Goal: Task Accomplishment & Management: Manage account settings

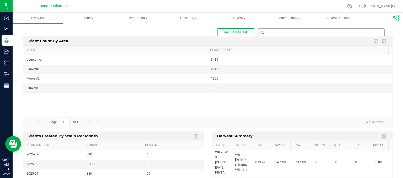
click at [265, 33] on input "text" at bounding box center [322, 32] width 126 height 7
type input "85612"
click at [306, 40] on b "( plant - Flowering )" at bounding box center [317, 41] width 28 height 4
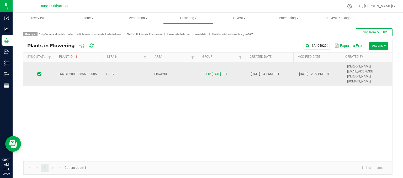
click at [131, 65] on td "DDUV" at bounding box center [127, 74] width 48 height 24
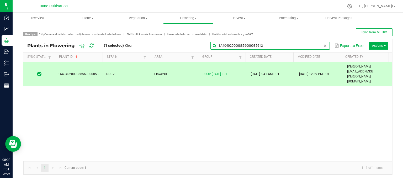
drag, startPoint x: 315, startPoint y: 49, endPoint x: 309, endPoint y: 51, distance: 6.2
click at [314, 49] on input "1A4040200008856000085612" at bounding box center [270, 46] width 119 height 8
click at [301, 46] on input "1A4040200008856000085612" at bounding box center [270, 46] width 119 height 8
type input "1"
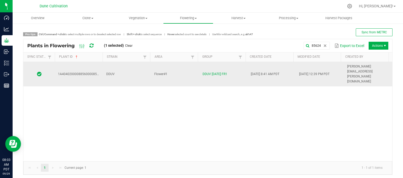
click at [125, 68] on td "DDUV" at bounding box center [127, 74] width 48 height 24
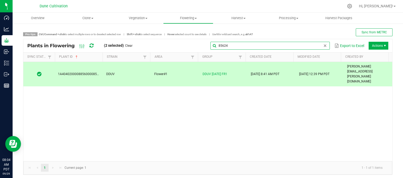
click at [320, 45] on global-search-input-ngx "85624" at bounding box center [270, 46] width 119 height 4
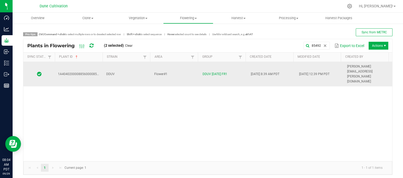
click at [147, 63] on td "DDUV" at bounding box center [127, 74] width 48 height 24
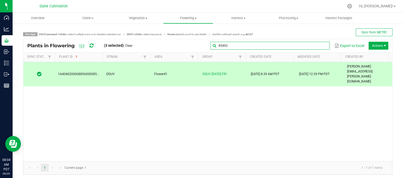
click at [321, 48] on global-search-input-ngx "85492" at bounding box center [270, 46] width 119 height 4
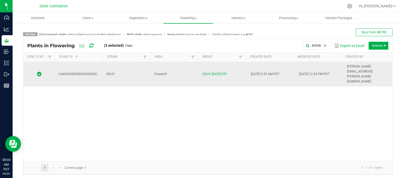
click at [119, 65] on td "DDUV" at bounding box center [127, 74] width 48 height 24
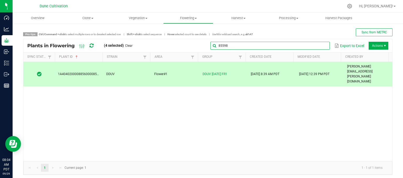
click at [314, 46] on input "85598" at bounding box center [270, 46] width 119 height 8
drag, startPoint x: 309, startPoint y: 46, endPoint x: 305, endPoint y: 46, distance: 4.5
click at [309, 46] on input "85598" at bounding box center [270, 46] width 119 height 8
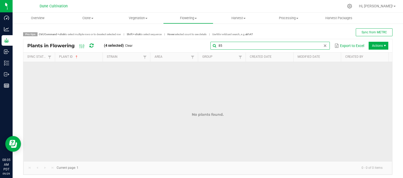
type input "8"
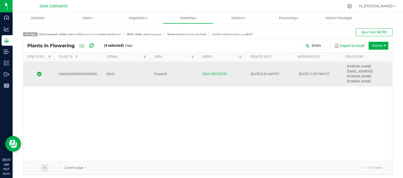
click at [117, 70] on td "DDUV" at bounding box center [127, 74] width 48 height 24
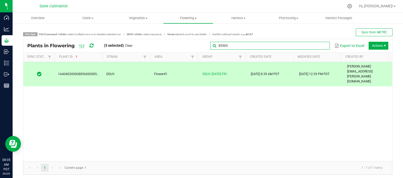
click at [321, 46] on global-search-input-ngx "85505" at bounding box center [270, 46] width 119 height 4
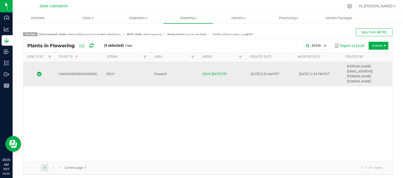
click at [124, 68] on td "DDUV" at bounding box center [127, 74] width 48 height 24
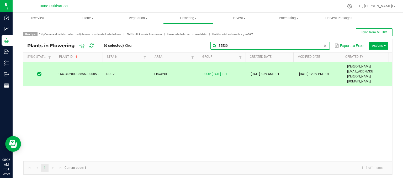
click at [318, 45] on global-search-input-ngx "85530" at bounding box center [270, 46] width 119 height 4
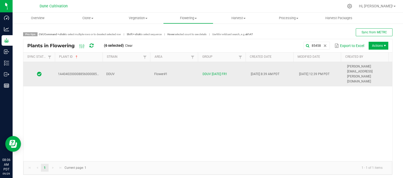
click at [123, 71] on td "DDUV" at bounding box center [127, 74] width 48 height 24
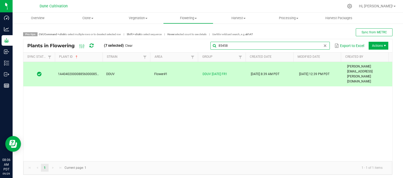
click at [322, 48] on input "85458" at bounding box center [270, 46] width 119 height 8
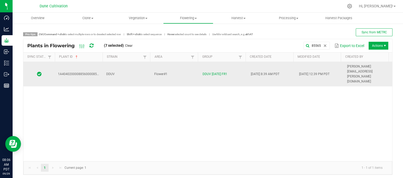
click at [127, 66] on td "DDUV" at bounding box center [127, 74] width 48 height 24
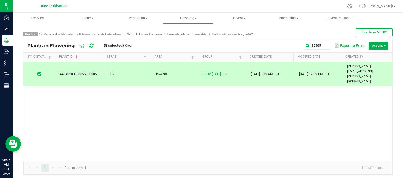
click at [321, 41] on div "85565 Export to Excel Actions" at bounding box center [262, 45] width 252 height 9
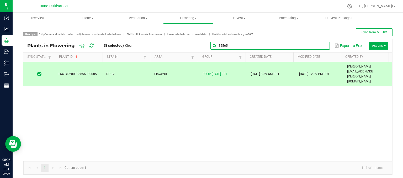
click at [319, 45] on global-search-input-ngx "85565" at bounding box center [270, 46] width 119 height 4
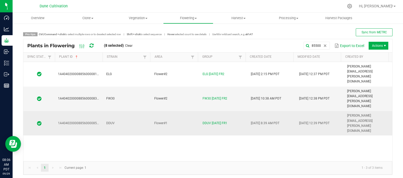
drag, startPoint x: 91, startPoint y: 88, endPoint x: 87, endPoint y: 88, distance: 3.2
click at [90, 111] on td "1A4040200008856000085500" at bounding box center [79, 123] width 48 height 24
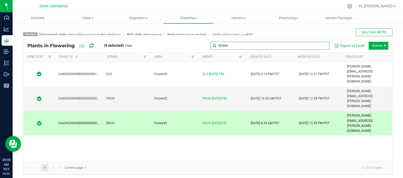
click at [319, 45] on global-search-input-ngx "85500" at bounding box center [270, 46] width 119 height 4
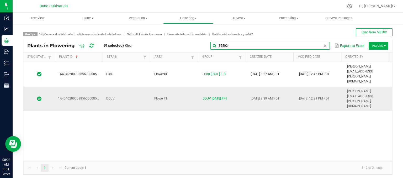
type input "85502"
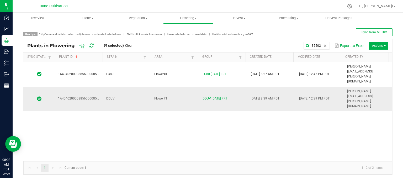
click at [124, 87] on td "DDUV" at bounding box center [127, 99] width 48 height 24
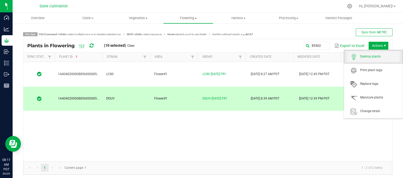
click at [376, 55] on span "Destroy plants" at bounding box center [379, 56] width 39 height 4
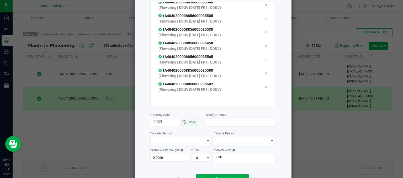
scroll to position [73, 0]
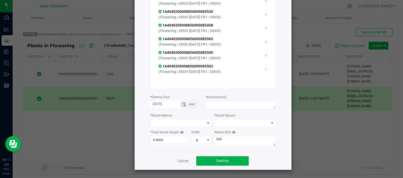
click at [182, 104] on span "Toggle calendar" at bounding box center [184, 104] width 4 height 4
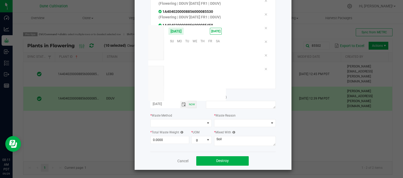
scroll to position [85146, 0]
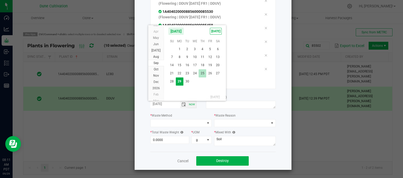
click at [202, 73] on span "25" at bounding box center [203, 73] width 8 height 8
type input "[DATE]"
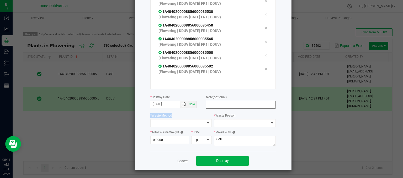
click at [220, 108] on div "or Scan plants Total plants: 10 Clear All 1A4040200008856000085612 (Flowering |…" at bounding box center [212, 53] width 125 height 197
click at [218, 105] on textarea at bounding box center [241, 105] width 70 height 8
type textarea "unhealthy"
click at [161, 124] on span at bounding box center [178, 122] width 55 height 7
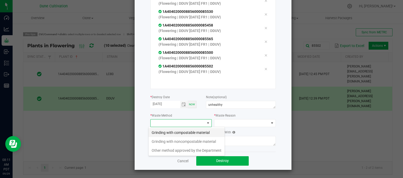
scroll to position [8, 62]
click at [178, 134] on li "Grinding with compostable material" at bounding box center [187, 132] width 76 height 9
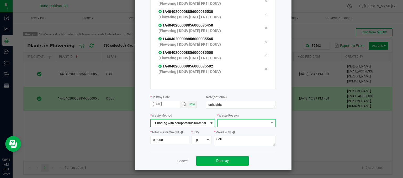
click at [236, 127] on span at bounding box center [246, 123] width 58 height 8
click at [232, 131] on li "Pruning" at bounding box center [243, 132] width 59 height 9
click at [168, 142] on input "0" at bounding box center [170, 139] width 39 height 7
type input "7"
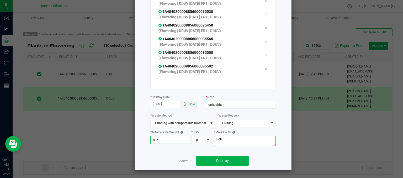
type input "896.0000"
drag, startPoint x: 247, startPoint y: 141, endPoint x: 244, endPoint y: 141, distance: 3.5
click at [246, 141] on textarea "Soil" at bounding box center [245, 141] width 62 height 10
type textarea "S"
type textarea "wood chips"
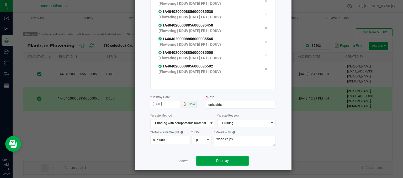
click at [212, 159] on button "Destroy" at bounding box center [222, 160] width 52 height 9
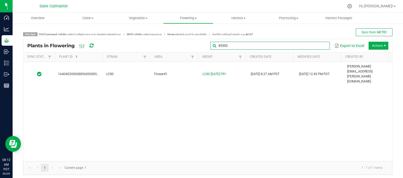
click at [317, 46] on input "85502" at bounding box center [270, 46] width 119 height 8
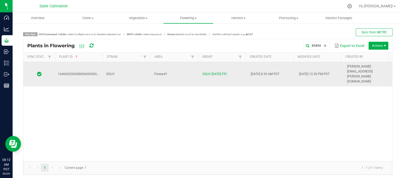
click at [111, 72] on span "DDUV" at bounding box center [110, 74] width 8 height 4
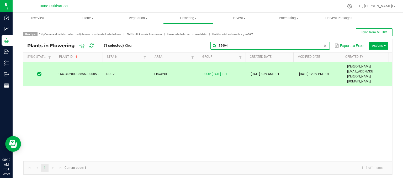
click at [317, 45] on input "85494" at bounding box center [270, 46] width 119 height 8
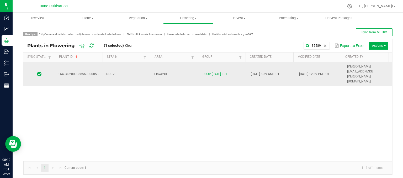
click at [128, 69] on td "DDUV" at bounding box center [127, 74] width 48 height 24
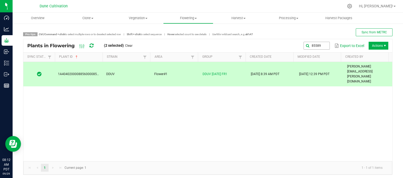
click at [324, 46] on div "85589 Export to Excel Actions" at bounding box center [262, 45] width 252 height 9
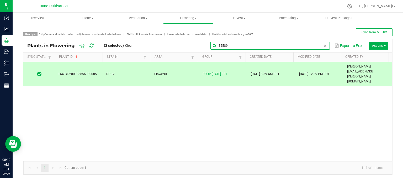
drag, startPoint x: 318, startPoint y: 48, endPoint x: 312, endPoint y: 48, distance: 5.3
click at [316, 48] on input "85589" at bounding box center [270, 46] width 119 height 8
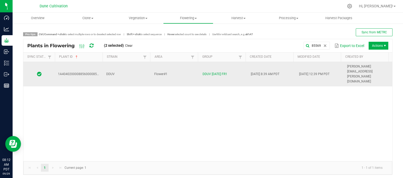
click at [140, 64] on td "DDUV" at bounding box center [127, 74] width 48 height 24
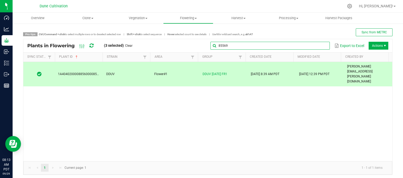
click at [316, 44] on input "85569" at bounding box center [270, 46] width 119 height 8
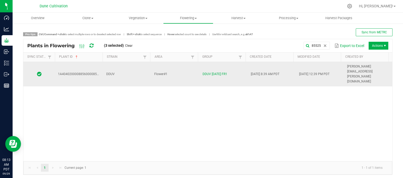
drag, startPoint x: 139, startPoint y: 65, endPoint x: 136, endPoint y: 66, distance: 3.0
click at [138, 66] on td "DDUV" at bounding box center [127, 74] width 48 height 24
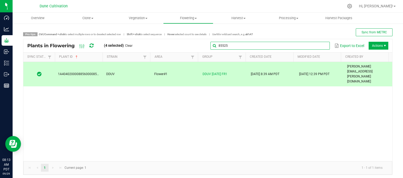
click at [320, 47] on global-search-input-ngx "85525" at bounding box center [270, 46] width 119 height 4
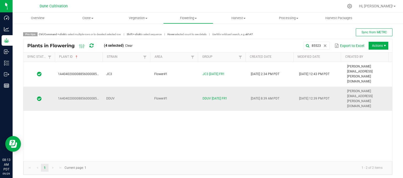
click at [127, 87] on td "DDUV" at bounding box center [127, 99] width 48 height 24
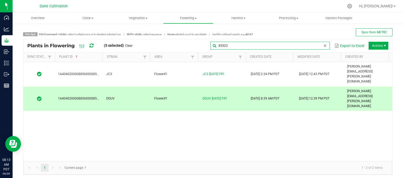
click at [317, 45] on input "85523" at bounding box center [270, 46] width 119 height 8
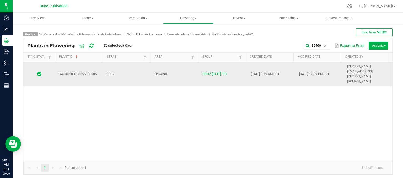
click at [186, 65] on td "Flower#1" at bounding box center [175, 74] width 48 height 24
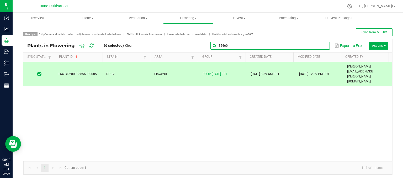
click at [318, 46] on global-search-input-ngx "85460" at bounding box center [270, 46] width 119 height 4
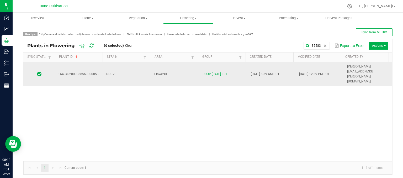
drag, startPoint x: 123, startPoint y: 71, endPoint x: 124, endPoint y: 67, distance: 3.8
click at [122, 69] on div "1A4040200008856000085583 DDUV Flower#1 DDUV [DATE] FR1 [DATE] 8:39 AM PDT [DATE…" at bounding box center [207, 111] width 369 height 99
click at [124, 67] on td "DDUV" at bounding box center [127, 74] width 48 height 24
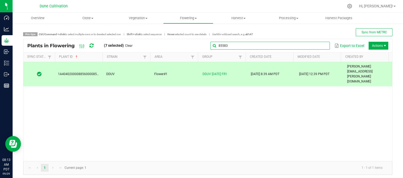
click at [318, 49] on input "85583" at bounding box center [270, 46] width 119 height 8
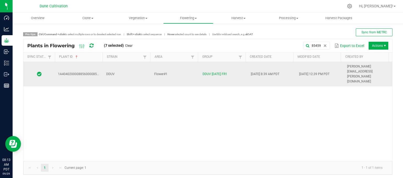
click at [136, 64] on td "DDUV" at bounding box center [127, 74] width 48 height 24
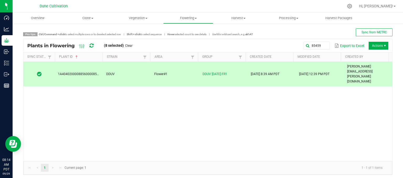
click at [317, 50] on div "85459 Export to Excel Actions" at bounding box center [262, 45] width 252 height 9
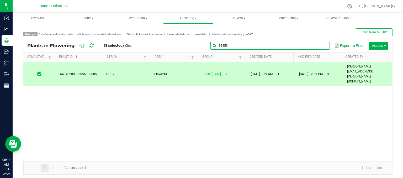
click at [319, 46] on global-search-input-ngx "85459" at bounding box center [270, 46] width 119 height 4
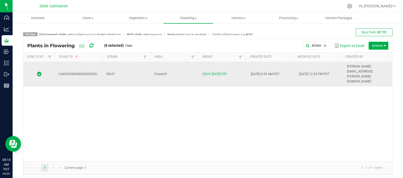
click at [126, 65] on td "DDUV" at bounding box center [127, 74] width 48 height 24
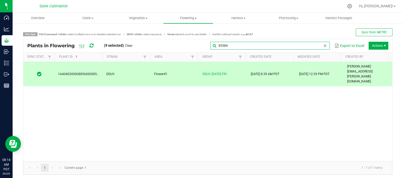
click at [323, 49] on input "85584" at bounding box center [270, 46] width 119 height 8
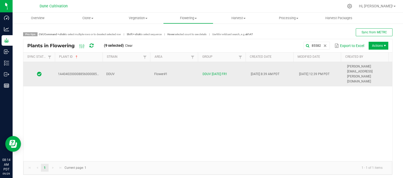
click at [174, 67] on td "Flower#1" at bounding box center [175, 74] width 48 height 24
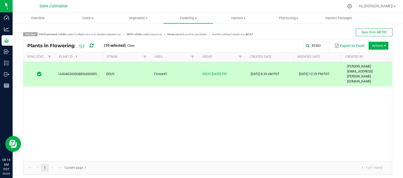
click at [118, 69] on td "DDUV" at bounding box center [127, 74] width 48 height 24
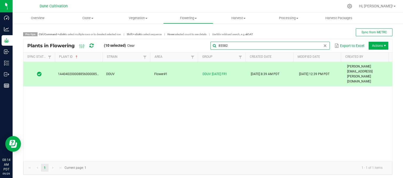
click at [317, 42] on input "85582" at bounding box center [270, 46] width 119 height 8
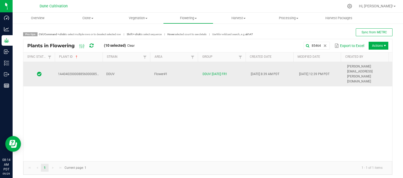
click at [123, 68] on td "DDUV" at bounding box center [127, 74] width 48 height 24
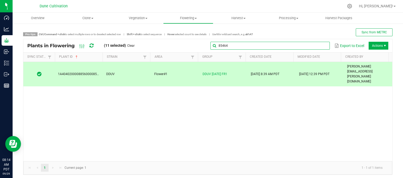
click at [322, 47] on global-search-input-ngx "85464" at bounding box center [270, 46] width 119 height 4
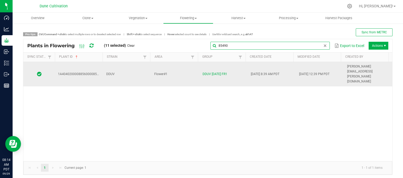
type input "85490"
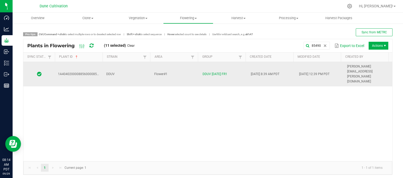
click at [128, 63] on td "DDUV" at bounding box center [127, 74] width 48 height 24
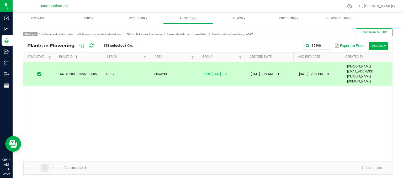
click at [376, 48] on span "Actions" at bounding box center [379, 46] width 20 height 8
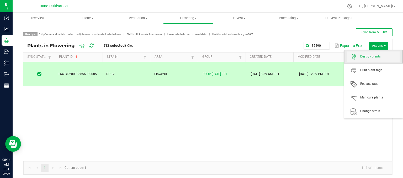
click at [370, 59] on span "Destroy plants" at bounding box center [379, 56] width 39 height 4
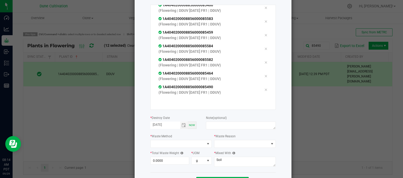
scroll to position [73, 0]
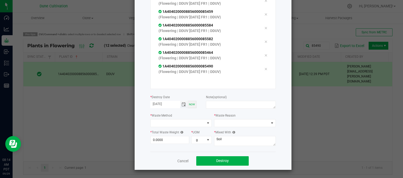
click at [182, 104] on span "Toggle calendar" at bounding box center [184, 104] width 4 height 4
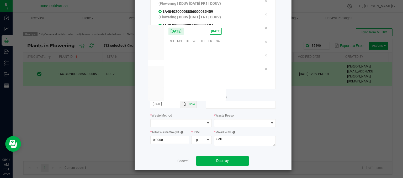
scroll to position [85146, 0]
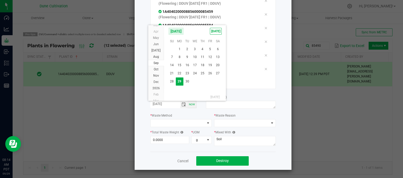
click at [202, 77] on span "25" at bounding box center [203, 73] width 8 height 8
type input "[DATE]"
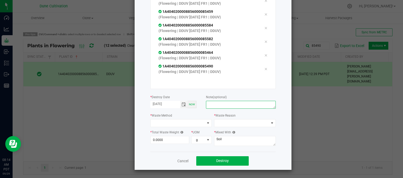
click at [217, 102] on textarea at bounding box center [241, 105] width 70 height 8
type textarea "unhealthy"
click at [174, 125] on span at bounding box center [178, 122] width 55 height 7
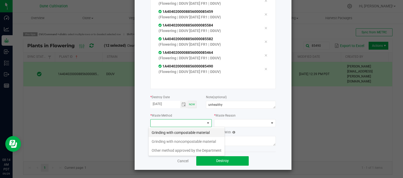
scroll to position [8, 62]
click at [171, 133] on li "Grinding with compostable material" at bounding box center [187, 132] width 76 height 9
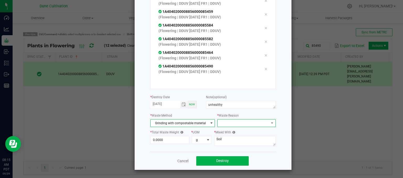
click at [226, 119] on span at bounding box center [243, 122] width 51 height 7
click at [227, 132] on li "Pruning" at bounding box center [243, 132] width 59 height 9
click at [166, 139] on input "0" at bounding box center [170, 139] width 39 height 7
type input "1,201.0000"
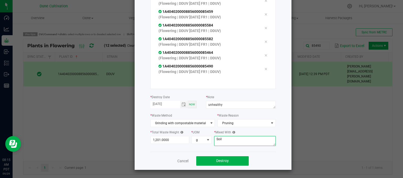
click at [222, 142] on textarea "Soil" at bounding box center [245, 141] width 62 height 10
type textarea "S"
type textarea "wood chips"
click at [217, 159] on span "Destroy" at bounding box center [222, 161] width 13 height 4
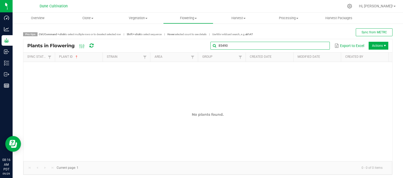
click at [321, 45] on global-search-input-ngx "85490" at bounding box center [270, 46] width 119 height 4
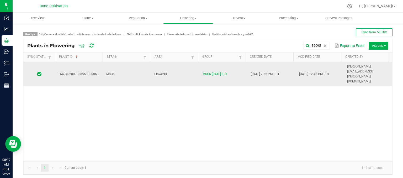
click at [131, 67] on td "MSG6" at bounding box center [127, 74] width 48 height 24
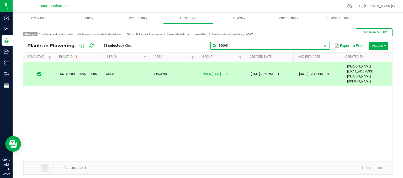
click at [321, 45] on global-search-input-ngx "86095" at bounding box center [270, 46] width 119 height 4
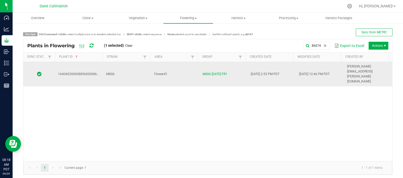
click at [131, 68] on td "MSG6" at bounding box center [127, 74] width 48 height 24
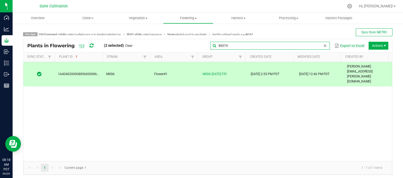
click at [320, 45] on global-search-input-ngx "86074" at bounding box center [270, 46] width 119 height 4
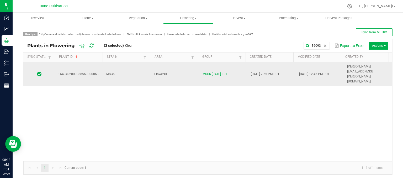
click at [118, 68] on td "MSG6" at bounding box center [127, 74] width 48 height 24
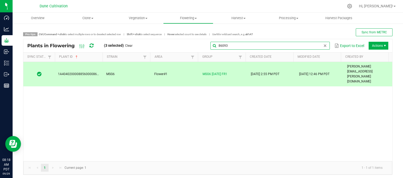
click at [320, 45] on global-search-input-ngx "86093" at bounding box center [270, 46] width 119 height 4
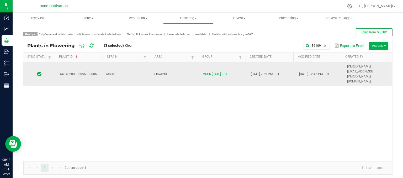
click at [142, 67] on td "MSG6" at bounding box center [127, 74] width 48 height 24
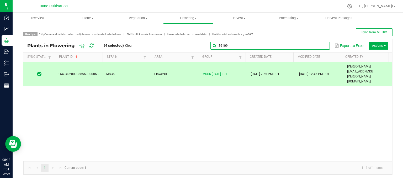
click at [317, 44] on input "86109" at bounding box center [270, 46] width 119 height 8
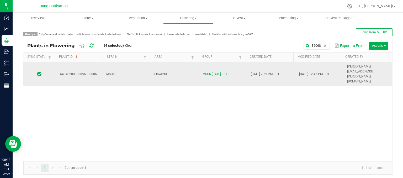
click at [118, 68] on td "MSG6" at bounding box center [127, 74] width 48 height 24
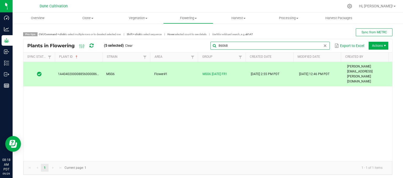
click at [321, 48] on input "86068" at bounding box center [270, 46] width 119 height 8
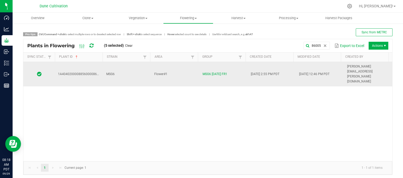
click at [130, 69] on td "MSG6" at bounding box center [127, 74] width 48 height 24
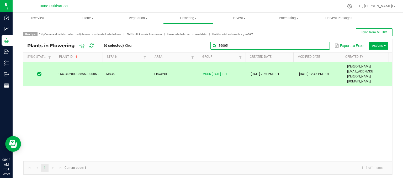
click at [321, 47] on global-search-input-ngx "86005" at bounding box center [270, 46] width 119 height 4
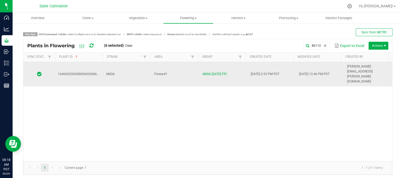
click at [123, 67] on td "MSG6" at bounding box center [127, 74] width 48 height 24
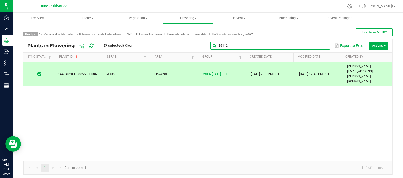
click at [317, 48] on input "86112" at bounding box center [270, 46] width 119 height 8
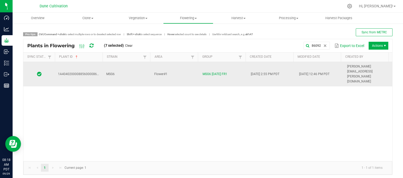
click at [151, 69] on td "Flower#1" at bounding box center [175, 74] width 48 height 24
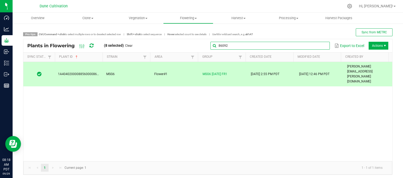
click at [320, 46] on global-search-input-ngx "86092" at bounding box center [270, 46] width 119 height 4
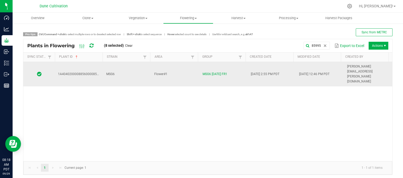
click at [136, 65] on td "MSG6" at bounding box center [127, 74] width 48 height 24
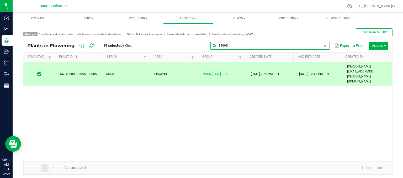
click at [318, 45] on input "85995" at bounding box center [270, 46] width 119 height 8
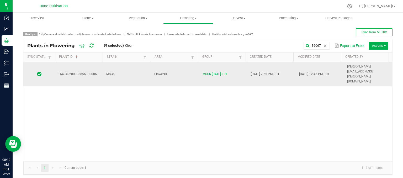
click at [142, 67] on td "MSG6" at bounding box center [127, 74] width 48 height 24
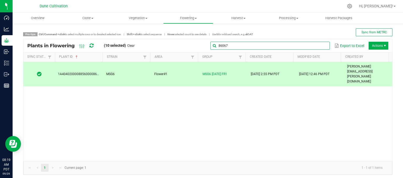
click at [322, 46] on global-search-input-ngx "86067" at bounding box center [270, 46] width 119 height 4
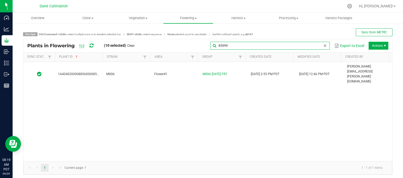
type input "85999"
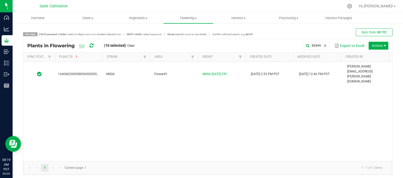
drag, startPoint x: 128, startPoint y: 72, endPoint x: 125, endPoint y: 72, distance: 3.1
click at [128, 72] on div "1A4040200008856000085999 MSG6 Flower#1 MSG6 [DATE] FR1 [DATE] 2:55 PM PDT [DATE…" at bounding box center [207, 111] width 369 height 99
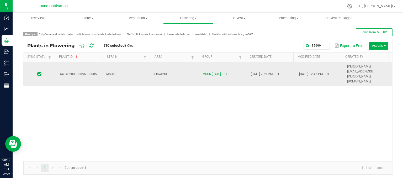
click at [122, 65] on td "MSG6" at bounding box center [127, 74] width 48 height 24
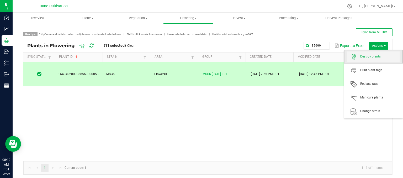
click at [370, 59] on span "Destroy plants" at bounding box center [373, 56] width 52 height 10
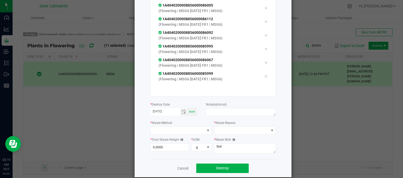
scroll to position [73, 0]
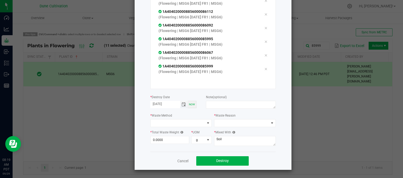
click at [182, 105] on span "Toggle calendar" at bounding box center [184, 104] width 4 height 4
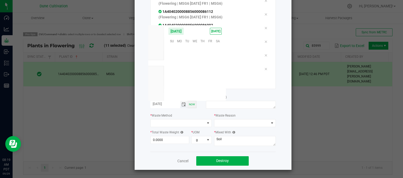
scroll to position [85146, 0]
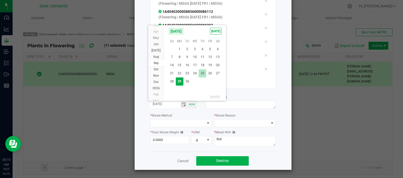
click at [204, 73] on span "25" at bounding box center [203, 73] width 8 height 8
type input "[DATE]"
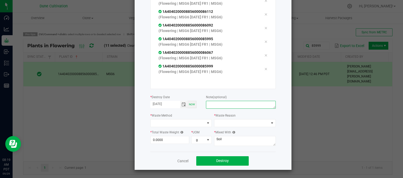
click at [218, 107] on textarea at bounding box center [241, 105] width 70 height 8
type textarea "unhealthy"
click at [193, 125] on span at bounding box center [178, 122] width 55 height 7
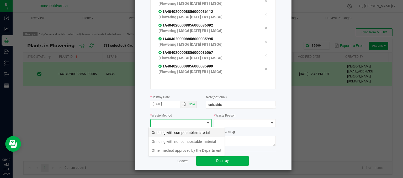
scroll to position [8, 62]
click at [197, 135] on li "Grinding with compostable material" at bounding box center [187, 132] width 76 height 9
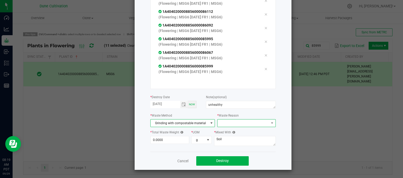
click at [234, 124] on span at bounding box center [243, 122] width 51 height 7
click at [228, 133] on li "Pruning" at bounding box center [243, 132] width 59 height 9
click at [171, 144] on div "* Total Waste Weight 0.0000 * UOM g" at bounding box center [181, 138] width 62 height 18
type input "861.0000"
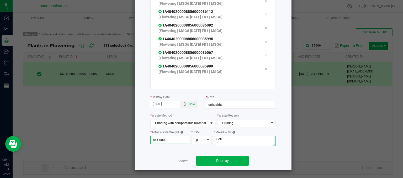
click at [226, 140] on textarea "Soil" at bounding box center [245, 141] width 62 height 10
type textarea "S"
type textarea "wood chips"
click at [218, 159] on span "Destroy" at bounding box center [222, 161] width 13 height 4
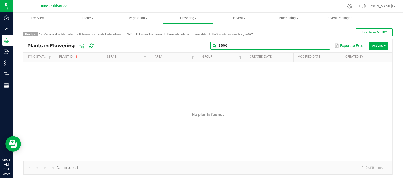
click at [319, 46] on global-search-input-ngx "85999" at bounding box center [270, 46] width 119 height 4
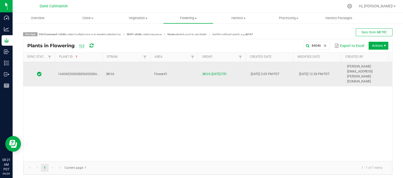
click at [117, 66] on td "BKVA" at bounding box center [127, 74] width 48 height 24
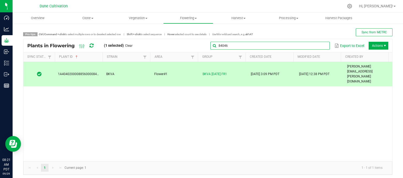
click at [319, 47] on global-search-input-ngx "84046" at bounding box center [270, 46] width 119 height 4
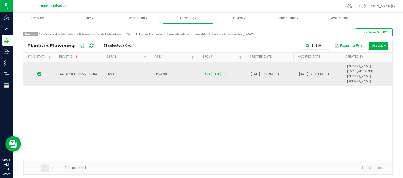
drag, startPoint x: 134, startPoint y: 67, endPoint x: 138, endPoint y: 77, distance: 10.5
click at [134, 67] on td "BKVA" at bounding box center [127, 74] width 48 height 24
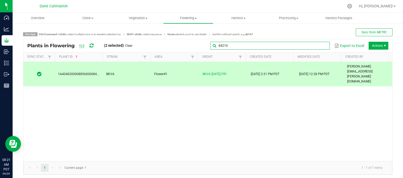
click at [318, 48] on input "84210" at bounding box center [270, 46] width 119 height 8
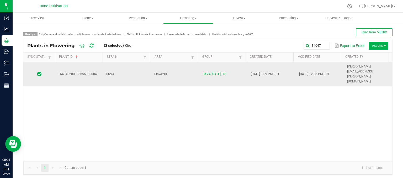
click at [134, 71] on td "BKVA" at bounding box center [127, 74] width 48 height 24
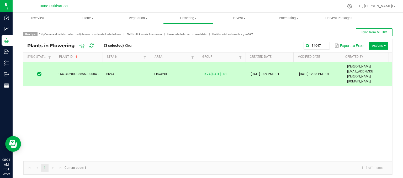
drag, startPoint x: 133, startPoint y: 69, endPoint x: 125, endPoint y: 69, distance: 8.1
click at [132, 69] on td "BKVA" at bounding box center [127, 74] width 48 height 24
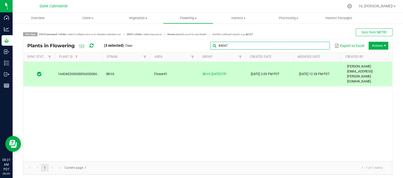
click at [319, 47] on global-search-input-ngx "84047" at bounding box center [270, 46] width 119 height 4
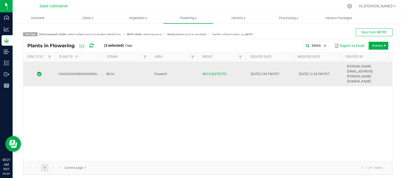
click at [124, 70] on td "BKVA" at bounding box center [127, 74] width 48 height 24
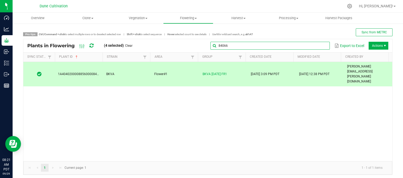
click at [316, 48] on input "84066" at bounding box center [270, 46] width 119 height 8
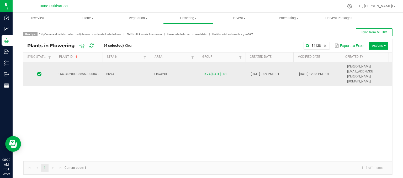
click at [127, 66] on td "BKVA" at bounding box center [127, 74] width 48 height 24
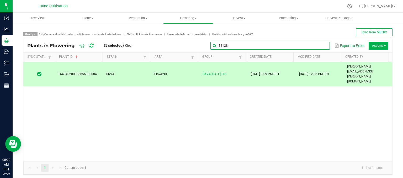
click at [320, 47] on global-search-input-ngx "84128" at bounding box center [270, 46] width 119 height 4
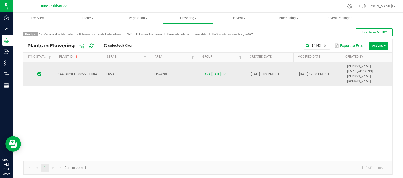
click at [127, 67] on td "BKVA" at bounding box center [127, 74] width 48 height 24
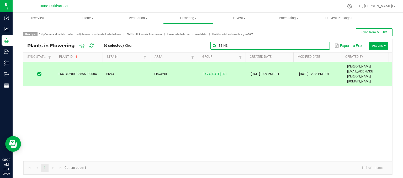
click at [316, 47] on input "84143" at bounding box center [270, 46] width 119 height 8
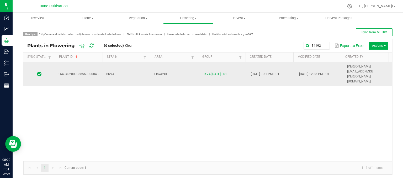
click at [128, 70] on td "BKVA" at bounding box center [127, 74] width 48 height 24
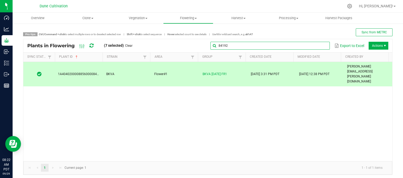
click at [321, 48] on input "84192" at bounding box center [270, 46] width 119 height 8
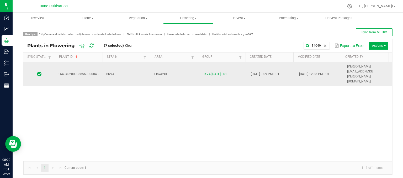
drag, startPoint x: 118, startPoint y: 67, endPoint x: 125, endPoint y: 70, distance: 7.1
click at [119, 67] on td "BKVA" at bounding box center [127, 74] width 48 height 24
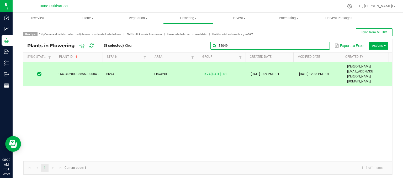
click at [317, 43] on input "84049" at bounding box center [270, 46] width 119 height 8
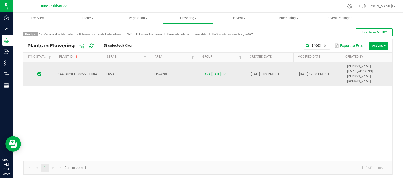
click at [117, 65] on td "BKVA" at bounding box center [127, 74] width 48 height 24
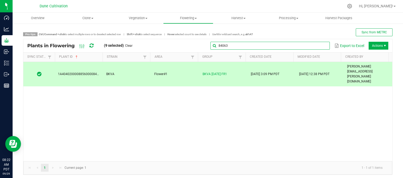
drag, startPoint x: 325, startPoint y: 44, endPoint x: 323, endPoint y: 46, distance: 3.0
click at [323, 46] on input "84063" at bounding box center [270, 46] width 119 height 8
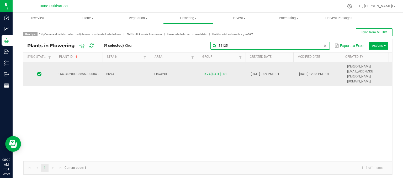
type input "84125"
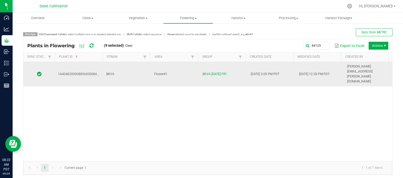
click at [143, 64] on td "BKVA" at bounding box center [127, 74] width 48 height 24
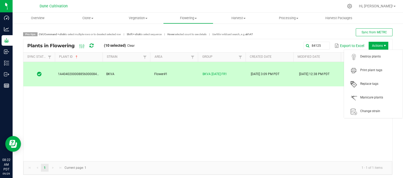
click at [383, 44] on span "Actions" at bounding box center [385, 46] width 4 height 4
click at [379, 60] on span "Destroy plants" at bounding box center [373, 56] width 52 height 10
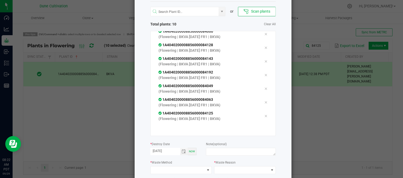
scroll to position [73, 0]
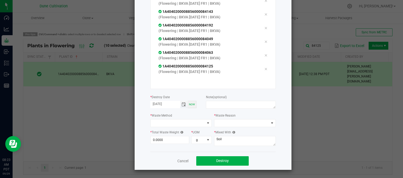
click at [182, 105] on span "Toggle calendar" at bounding box center [184, 104] width 4 height 4
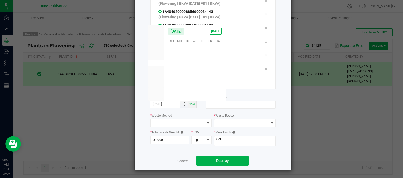
scroll to position [85146, 0]
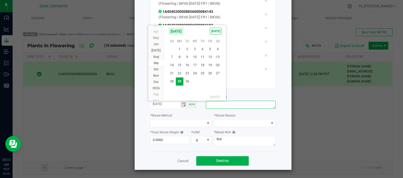
click at [232, 104] on textarea at bounding box center [241, 105] width 70 height 8
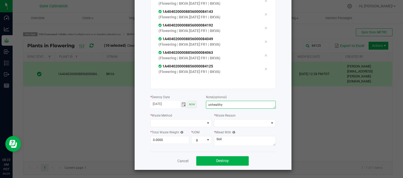
click at [182, 103] on span "Toggle calendar" at bounding box center [184, 104] width 4 height 4
type textarea "unhealthy"
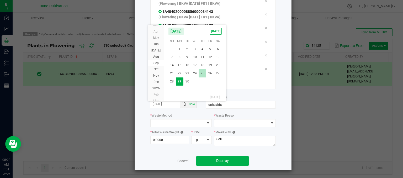
click at [203, 71] on span "25" at bounding box center [203, 73] width 8 height 8
type input "[DATE]"
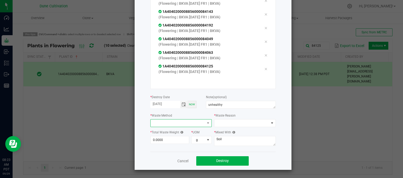
click at [193, 119] on span at bounding box center [178, 122] width 55 height 7
drag, startPoint x: 185, startPoint y: 134, endPoint x: 188, endPoint y: 134, distance: 3.1
click at [185, 134] on li "Grinding with compostable material" at bounding box center [187, 132] width 76 height 9
click at [231, 127] on div "or Scan plants Total plants: 10 Clear All 1A4040200008856000084046 (Flowering |…" at bounding box center [212, 53] width 125 height 197
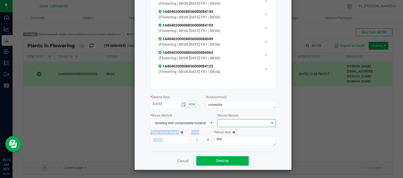
click at [231, 125] on span at bounding box center [243, 122] width 51 height 7
click at [226, 132] on li "Pruning" at bounding box center [243, 132] width 59 height 9
click at [165, 138] on input "0" at bounding box center [170, 139] width 39 height 7
type input "7"
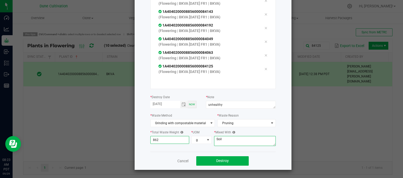
type input "862.0000"
click at [234, 141] on textarea "Soil" at bounding box center [245, 141] width 62 height 10
type textarea "S"
type textarea "wood chips"
click at [214, 159] on button "Destroy" at bounding box center [222, 160] width 52 height 9
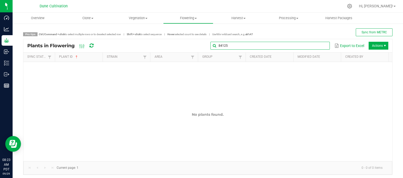
click at [318, 48] on input "84125" at bounding box center [270, 46] width 119 height 8
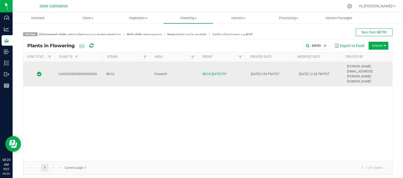
click at [180, 71] on td "Flower#1" at bounding box center [175, 74] width 48 height 24
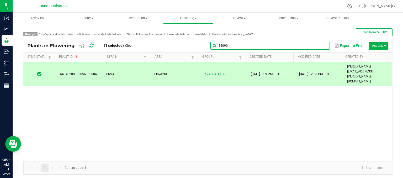
click at [317, 46] on input "84090" at bounding box center [270, 46] width 119 height 8
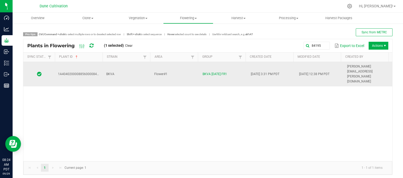
click at [133, 62] on td "BKVA" at bounding box center [127, 74] width 48 height 24
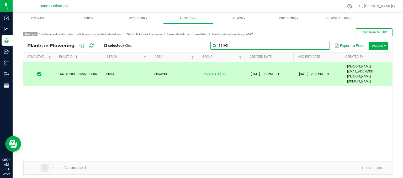
click at [320, 45] on global-search-input-ngx "84195" at bounding box center [270, 46] width 119 height 4
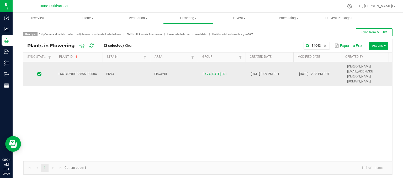
click at [133, 64] on td "BKVA" at bounding box center [127, 74] width 48 height 24
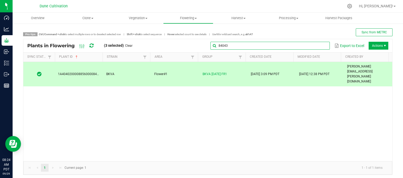
click at [316, 45] on input "84043" at bounding box center [270, 46] width 119 height 8
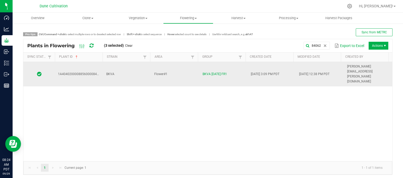
click at [185, 66] on td "Flower#1" at bounding box center [175, 74] width 48 height 24
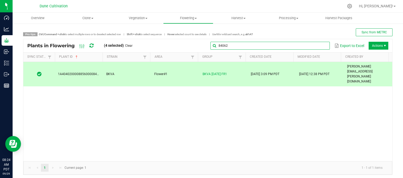
click at [312, 45] on input "84062" at bounding box center [270, 46] width 119 height 8
click at [305, 45] on input "84062" at bounding box center [270, 46] width 119 height 8
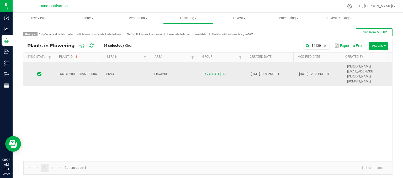
click at [126, 67] on td "BKVA" at bounding box center [127, 74] width 48 height 24
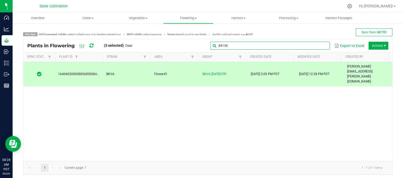
click at [316, 48] on input "84130" at bounding box center [270, 46] width 119 height 8
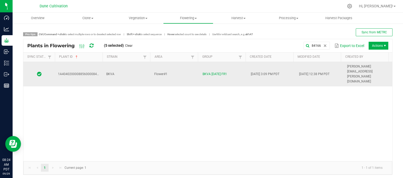
click at [185, 63] on td "Flower#1" at bounding box center [175, 74] width 48 height 24
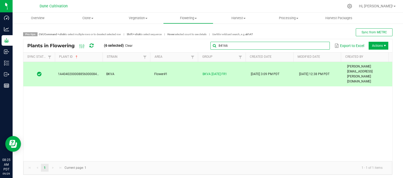
click at [320, 46] on global-search-input-ngx "84166" at bounding box center [270, 46] width 119 height 4
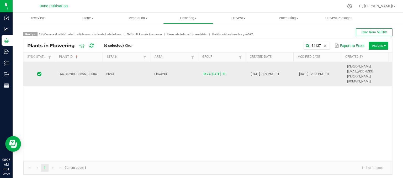
click at [123, 63] on td "BKVA" at bounding box center [127, 74] width 48 height 24
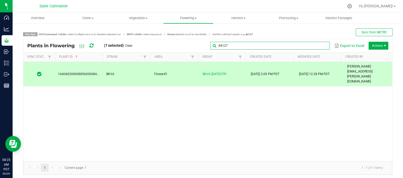
click at [321, 43] on input "84127" at bounding box center [270, 46] width 119 height 8
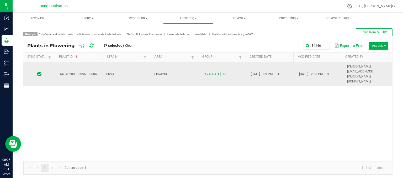
click at [124, 65] on td "BKVA" at bounding box center [127, 74] width 48 height 24
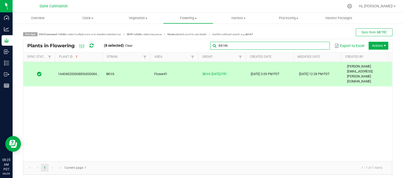
click at [323, 45] on input "84146" at bounding box center [270, 46] width 119 height 8
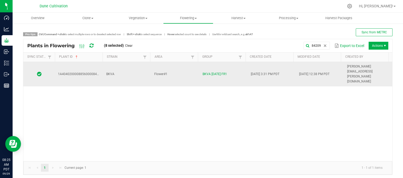
click at [122, 69] on td "BKVA" at bounding box center [127, 74] width 48 height 24
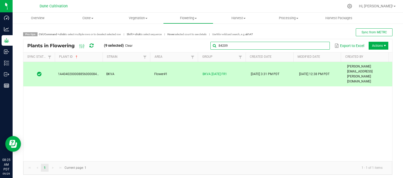
click at [318, 45] on global-search-input-ngx "84209" at bounding box center [270, 46] width 119 height 4
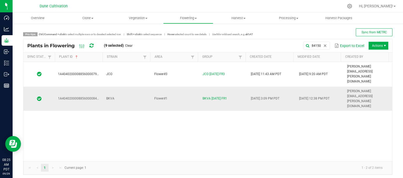
click at [94, 97] on span "1A4040200008856000084150" at bounding box center [80, 99] width 44 height 4
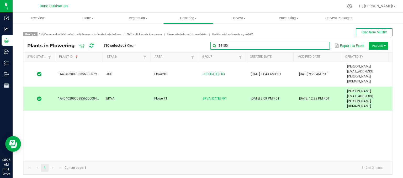
click at [319, 44] on global-search-input-ngx "84150" at bounding box center [270, 46] width 119 height 4
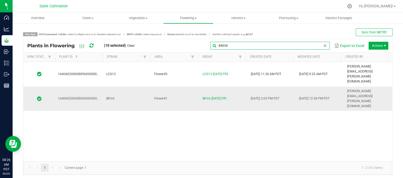
type input "84034"
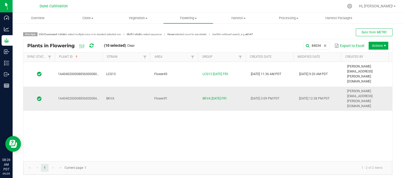
click at [125, 87] on td "BKVA" at bounding box center [127, 99] width 48 height 24
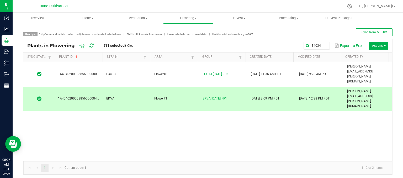
click at [371, 40] on div "Plants in Flowering (11 selected) Clear 84034 Export to Excel Actions" at bounding box center [207, 45] width 369 height 13
click at [369, 42] on span "Actions" at bounding box center [379, 46] width 20 height 8
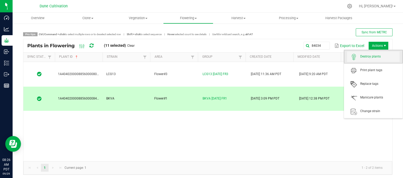
click at [363, 58] on span "Destroy plants" at bounding box center [379, 56] width 39 height 4
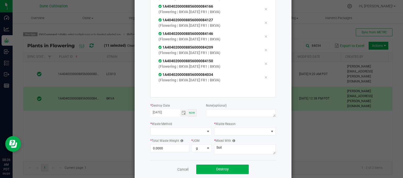
scroll to position [73, 0]
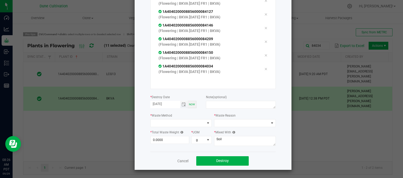
click at [182, 101] on span "Toggle calendar" at bounding box center [184, 104] width 8 height 7
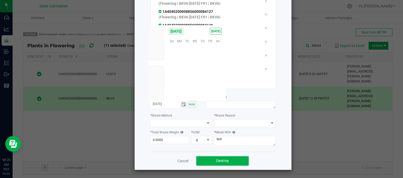
scroll to position [85146, 0]
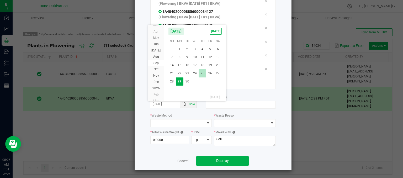
click at [205, 72] on span "25" at bounding box center [203, 73] width 8 height 8
type input "[DATE]"
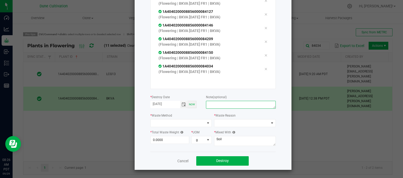
click at [212, 103] on textarea at bounding box center [241, 105] width 70 height 8
type textarea "unhealthy"
click at [157, 123] on span at bounding box center [178, 122] width 55 height 7
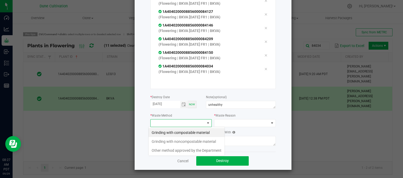
scroll to position [8, 62]
click at [169, 131] on li "Grinding with compostable material" at bounding box center [187, 132] width 76 height 9
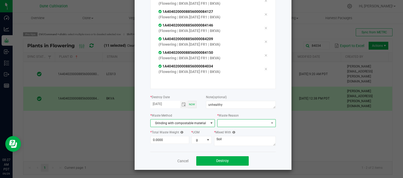
click at [239, 121] on span at bounding box center [243, 122] width 51 height 7
click at [232, 121] on span at bounding box center [243, 122] width 51 height 7
click at [230, 125] on span at bounding box center [243, 122] width 51 height 7
click at [231, 133] on li "Pruning" at bounding box center [243, 132] width 59 height 9
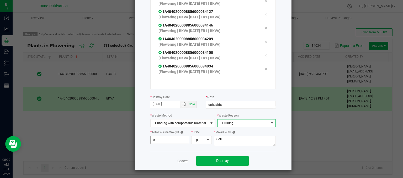
click at [164, 143] on input "0" at bounding box center [170, 139] width 39 height 7
type input "923.0000"
click at [227, 137] on textarea "Soil" at bounding box center [245, 141] width 62 height 10
type textarea "S"
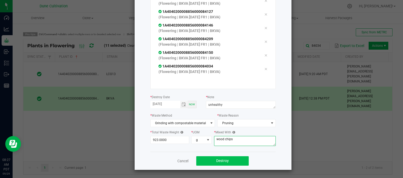
type textarea "wood chips"
click at [227, 164] on button "Destroy" at bounding box center [222, 160] width 52 height 9
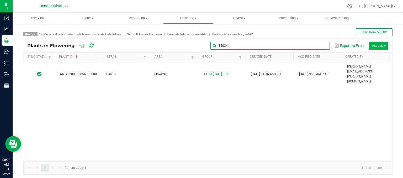
click at [317, 45] on input "84034" at bounding box center [270, 46] width 119 height 8
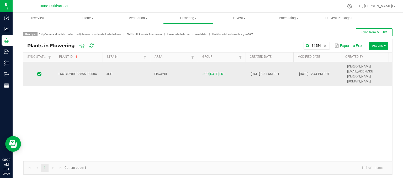
click at [138, 66] on td "JCO" at bounding box center [127, 74] width 48 height 24
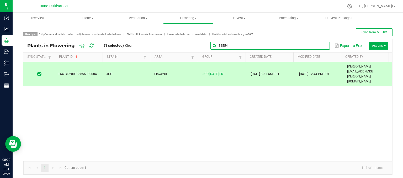
click at [320, 48] on input "84554" at bounding box center [270, 46] width 119 height 8
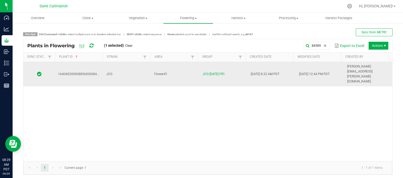
click at [132, 64] on td "JCO" at bounding box center [127, 74] width 48 height 24
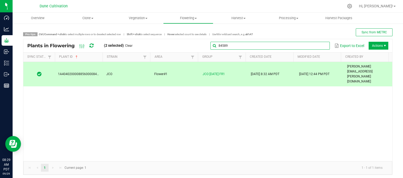
click at [320, 47] on global-search-input-ngx "84589" at bounding box center [270, 46] width 119 height 4
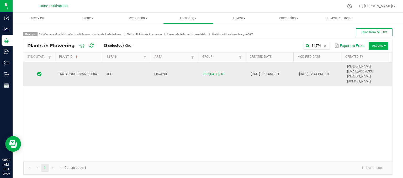
click at [122, 72] on div "1A4040200008856000084574 JCO Flower#1 JCO [DATE] FR1 [DATE] 8:31 AM PDT [DATE] …" at bounding box center [207, 111] width 369 height 99
click at [182, 69] on td "Flower#1" at bounding box center [175, 74] width 48 height 24
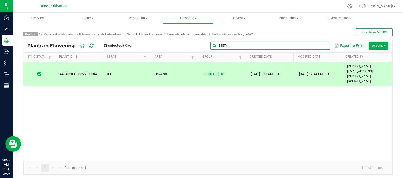
click at [317, 44] on input "84574" at bounding box center [270, 46] width 119 height 8
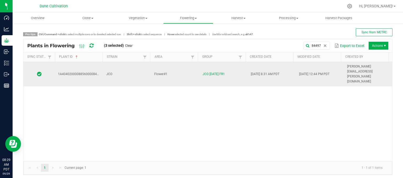
click at [126, 67] on td "JCO" at bounding box center [127, 74] width 48 height 24
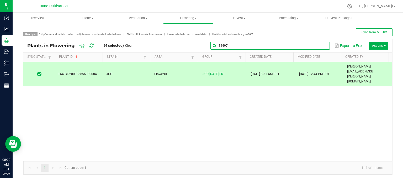
click at [316, 45] on input "84497" at bounding box center [270, 46] width 119 height 8
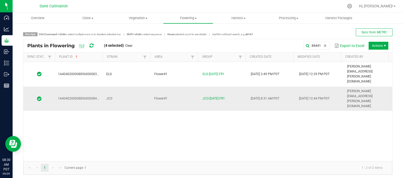
click at [130, 87] on td "JCO" at bounding box center [127, 99] width 48 height 24
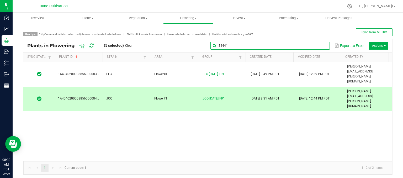
click at [320, 49] on input "84441" at bounding box center [270, 46] width 119 height 8
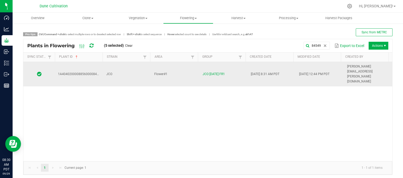
click at [138, 65] on td "JCO" at bounding box center [127, 74] width 48 height 24
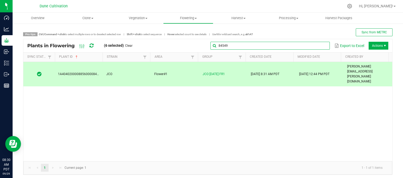
click at [317, 46] on input "84549" at bounding box center [270, 46] width 119 height 8
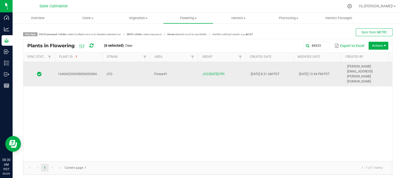
drag, startPoint x: 120, startPoint y: 69, endPoint x: 117, endPoint y: 69, distance: 2.9
click at [119, 69] on td "JCO" at bounding box center [127, 74] width 48 height 24
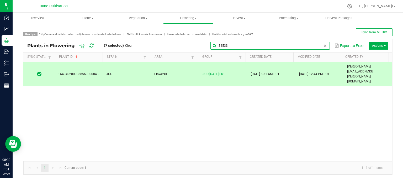
click at [320, 44] on global-search-input-ngx "84533" at bounding box center [270, 46] width 119 height 4
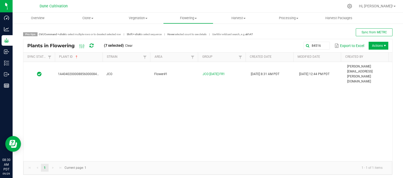
click at [127, 73] on div "1A4040200008856000084516 JCO Flower#1 JCO [DATE] FR1 [DATE] 8:31 AM PDT [DATE] …" at bounding box center [207, 111] width 369 height 99
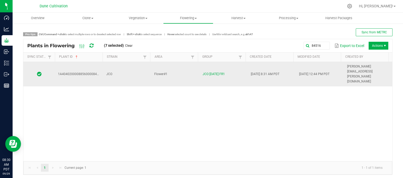
click at [128, 70] on td "JCO" at bounding box center [127, 74] width 48 height 24
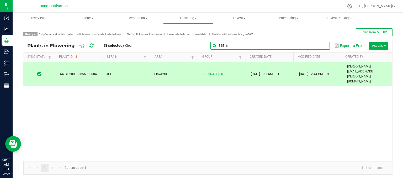
click at [318, 46] on input "84516" at bounding box center [270, 46] width 119 height 8
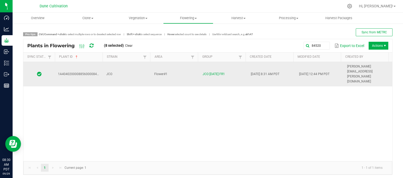
drag, startPoint x: 127, startPoint y: 68, endPoint x: 126, endPoint y: 66, distance: 2.7
click at [127, 67] on td "JCO" at bounding box center [127, 74] width 48 height 24
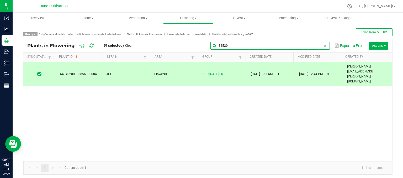
click at [318, 46] on global-search-input-ngx "84520" at bounding box center [270, 46] width 119 height 4
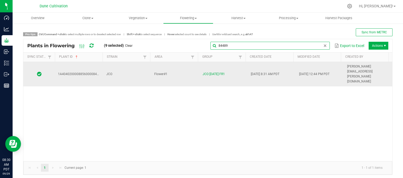
type input "84489"
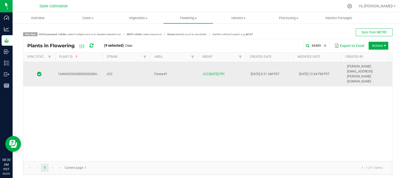
click at [123, 69] on td "JCO" at bounding box center [127, 74] width 48 height 24
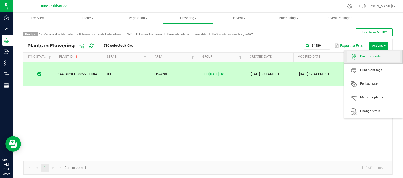
click at [370, 54] on span "Destroy plants" at bounding box center [379, 56] width 39 height 4
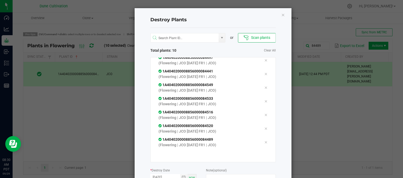
scroll to position [73, 0]
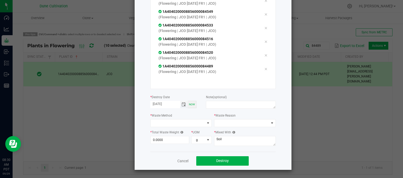
click at [182, 106] on span "Toggle calendar" at bounding box center [184, 104] width 4 height 4
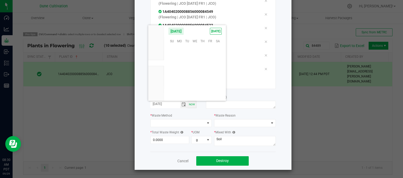
scroll to position [85146, 0]
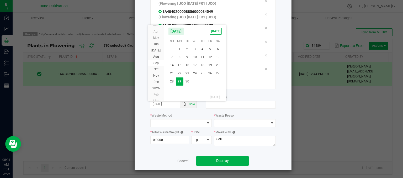
click at [206, 73] on span "25" at bounding box center [203, 73] width 8 height 8
type input "[DATE]"
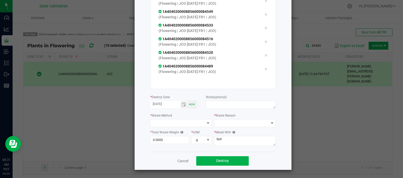
click at [216, 100] on div "Note (optional)" at bounding box center [241, 102] width 70 height 16
click at [215, 104] on textarea at bounding box center [241, 105] width 70 height 8
type textarea "unhealthy"
click at [155, 124] on span at bounding box center [178, 122] width 55 height 7
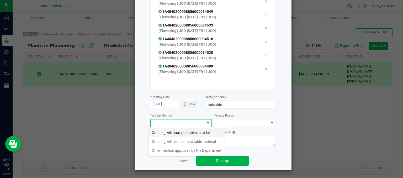
scroll to position [8, 62]
click at [168, 133] on li "Grinding with compostable material" at bounding box center [187, 132] width 76 height 9
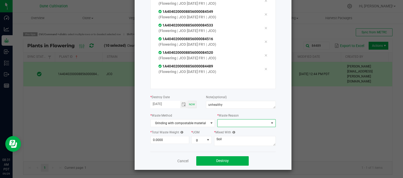
click at [269, 121] on span at bounding box center [272, 122] width 7 height 7
click at [260, 132] on li "Pruning" at bounding box center [243, 132] width 59 height 9
click at [171, 140] on input "0" at bounding box center [170, 139] width 39 height 7
type input "889.0000"
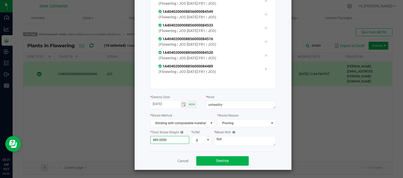
click at [236, 146] on div "* Mixed With Soil" at bounding box center [245, 138] width 62 height 18
click at [236, 142] on textarea "Soil" at bounding box center [245, 141] width 62 height 10
type textarea "S"
type textarea "wood chips"
click at [222, 161] on span "Destroy" at bounding box center [222, 161] width 13 height 4
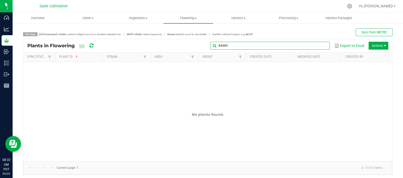
click at [314, 48] on input "84489" at bounding box center [270, 46] width 119 height 8
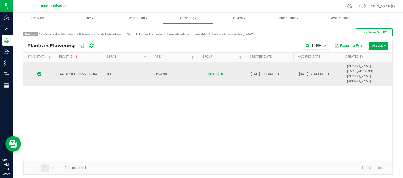
click at [127, 68] on td "JCO" at bounding box center [127, 74] width 48 height 24
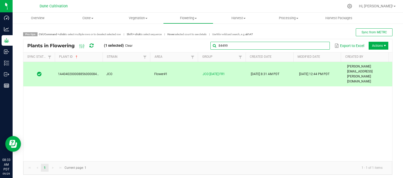
click at [322, 47] on global-search-input-ngx "84499" at bounding box center [270, 46] width 119 height 4
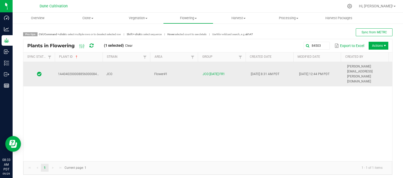
click at [126, 71] on td "JCO" at bounding box center [127, 74] width 48 height 24
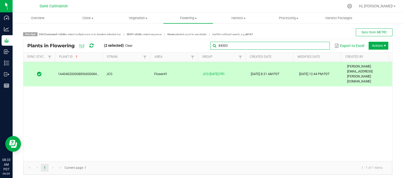
click at [316, 47] on input "84503" at bounding box center [270, 46] width 119 height 8
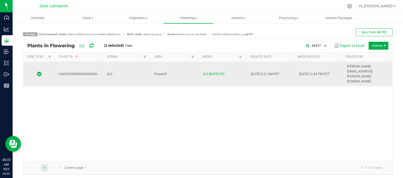
click at [122, 64] on td "JCO" at bounding box center [127, 74] width 48 height 24
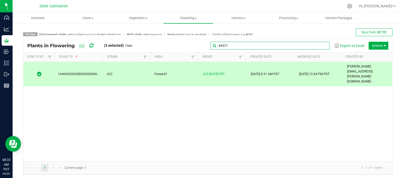
click at [315, 47] on input "84437" at bounding box center [270, 46] width 119 height 8
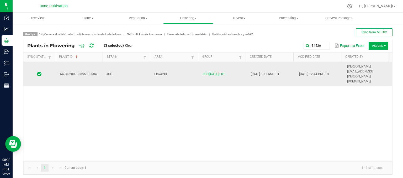
click at [132, 65] on td "JCO" at bounding box center [127, 74] width 48 height 24
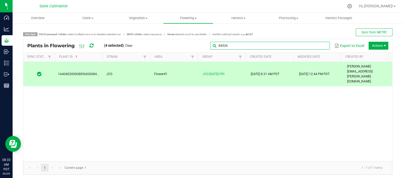
click at [318, 49] on input "84526" at bounding box center [270, 46] width 119 height 8
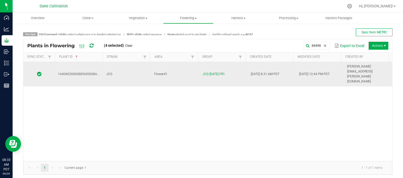
click at [112, 67] on td "JCO" at bounding box center [127, 74] width 48 height 24
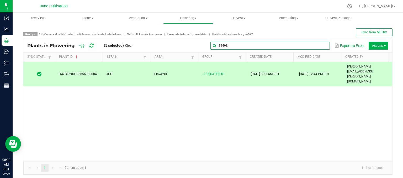
click at [320, 46] on global-search-input-ngx "84498" at bounding box center [270, 46] width 119 height 4
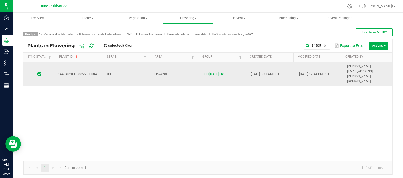
click at [125, 68] on td "JCO" at bounding box center [127, 74] width 48 height 24
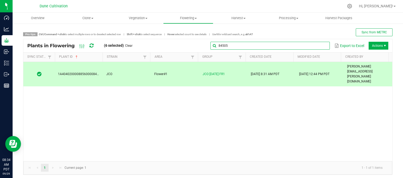
click at [318, 42] on input "84505" at bounding box center [270, 46] width 119 height 8
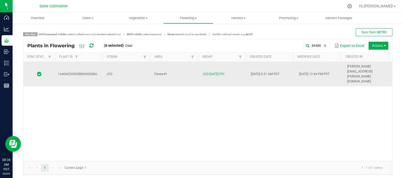
click at [137, 69] on td "JCO" at bounding box center [127, 74] width 48 height 24
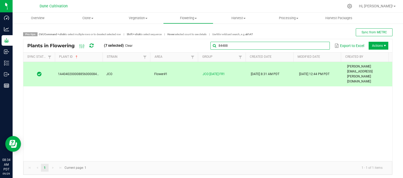
click at [309, 48] on input "84488" at bounding box center [270, 46] width 119 height 8
click at [293, 47] on input "84488" at bounding box center [270, 46] width 119 height 8
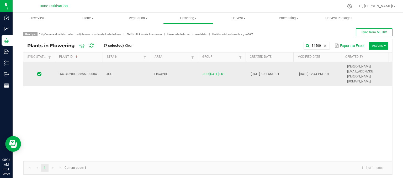
click at [118, 65] on td "JCO" at bounding box center [127, 74] width 48 height 24
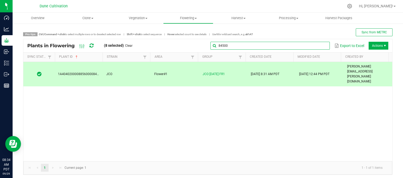
click at [317, 44] on input "84500" at bounding box center [270, 46] width 119 height 8
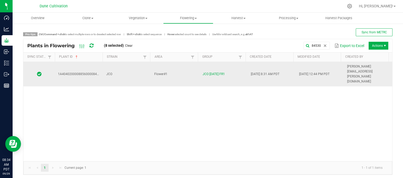
click at [118, 65] on td "JCO" at bounding box center [127, 74] width 48 height 24
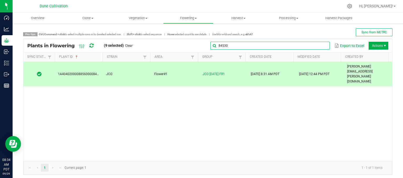
click at [316, 44] on input "84530" at bounding box center [270, 46] width 119 height 8
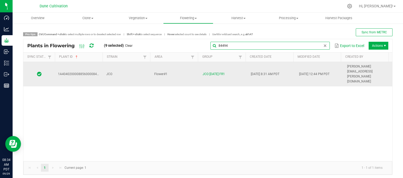
type input "84494"
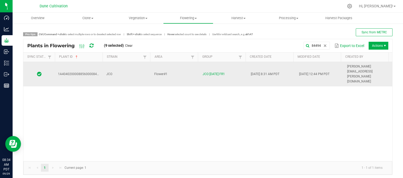
click at [128, 65] on td "JCO" at bounding box center [127, 74] width 48 height 24
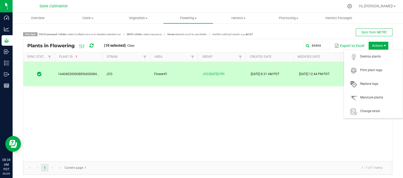
click at [370, 44] on span "Actions" at bounding box center [379, 46] width 20 height 8
click at [359, 58] on span at bounding box center [353, 56] width 13 height 7
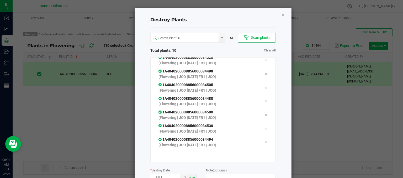
scroll to position [73, 0]
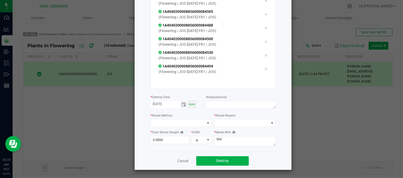
click at [182, 106] on span "Toggle calendar" at bounding box center [184, 104] width 4 height 4
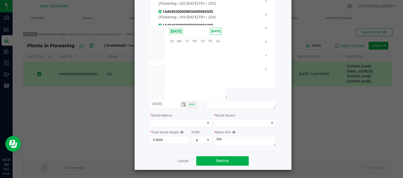
scroll to position [85146, 0]
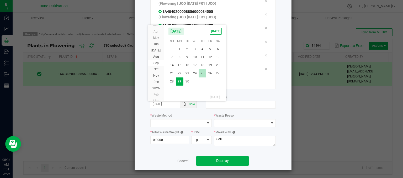
click at [203, 74] on span "25" at bounding box center [203, 73] width 8 height 8
type input "[DATE]"
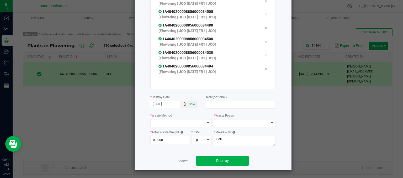
drag, startPoint x: 223, startPoint y: 109, endPoint x: 218, endPoint y: 111, distance: 5.4
click at [221, 109] on div at bounding box center [241, 105] width 70 height 9
click at [218, 108] on div at bounding box center [241, 105] width 70 height 9
click at [219, 103] on textarea at bounding box center [241, 105] width 70 height 8
type textarea "unhealthy"
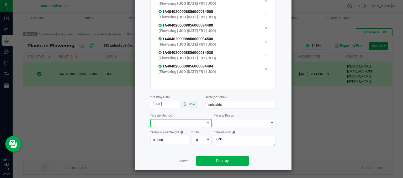
click at [196, 123] on span at bounding box center [178, 122] width 55 height 7
click at [169, 135] on li "Grinding with compostable material" at bounding box center [187, 132] width 76 height 9
click at [234, 123] on span at bounding box center [243, 122] width 51 height 7
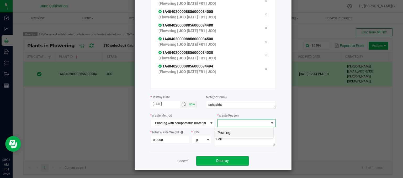
scroll to position [8, 60]
click at [232, 133] on li "Pruning" at bounding box center [243, 132] width 59 height 9
click at [161, 140] on input "0" at bounding box center [170, 139] width 39 height 7
type input "887.0000"
click at [229, 139] on textarea "Soil" at bounding box center [245, 141] width 62 height 10
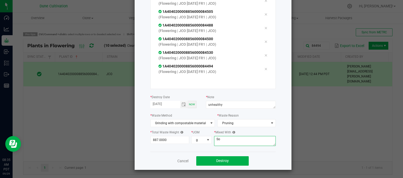
type textarea "S"
type textarea "wood chips"
click at [210, 169] on div "Cancel Destroy" at bounding box center [212, 161] width 125 height 18
drag, startPoint x: 212, startPoint y: 162, endPoint x: 203, endPoint y: 167, distance: 10.5
click at [212, 162] on button "Destroy" at bounding box center [222, 160] width 52 height 9
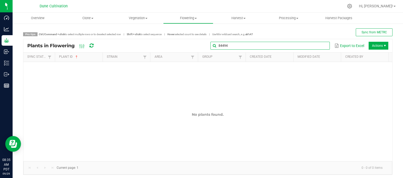
click at [317, 46] on input "84494" at bounding box center [270, 46] width 119 height 8
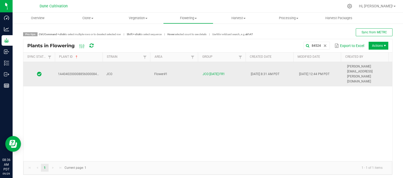
click at [120, 69] on td "JCO" at bounding box center [127, 74] width 48 height 24
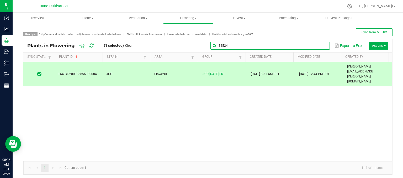
click at [318, 44] on global-search-input-ngx "84524" at bounding box center [270, 46] width 119 height 4
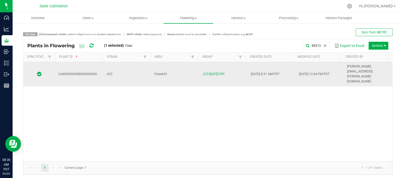
click at [173, 67] on td "Flower#1" at bounding box center [175, 74] width 48 height 24
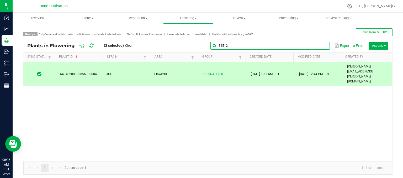
click at [314, 44] on input "84512" at bounding box center [270, 46] width 119 height 8
drag, startPoint x: 306, startPoint y: 46, endPoint x: 301, endPoint y: 49, distance: 5.9
click at [304, 49] on input "84512" at bounding box center [270, 46] width 119 height 8
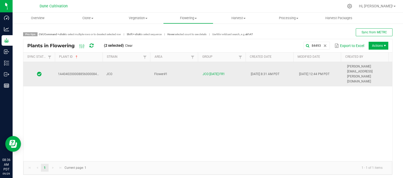
click at [116, 66] on td "JCO" at bounding box center [127, 74] width 48 height 24
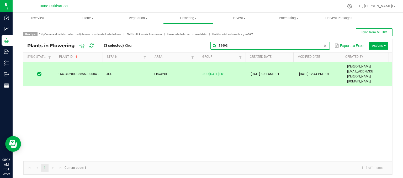
click at [321, 48] on input "84493" at bounding box center [270, 46] width 119 height 8
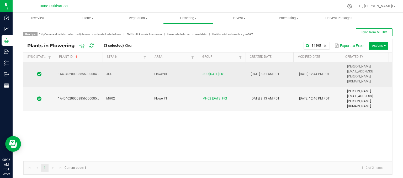
click at [146, 67] on td "JCO" at bounding box center [127, 74] width 48 height 25
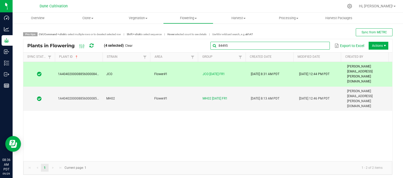
click at [319, 45] on global-search-input-ngx "84495" at bounding box center [270, 46] width 119 height 4
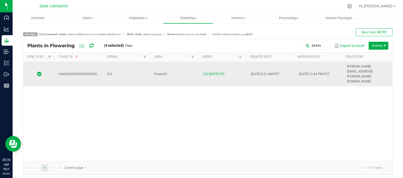
click at [151, 66] on td "Flower#1" at bounding box center [175, 74] width 48 height 24
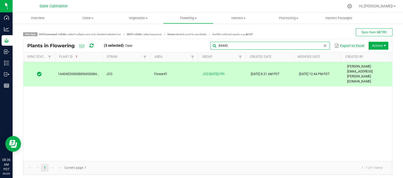
click at [324, 43] on input "84445" at bounding box center [270, 46] width 119 height 8
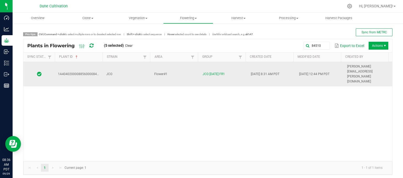
click at [120, 68] on td "JCO" at bounding box center [127, 74] width 48 height 24
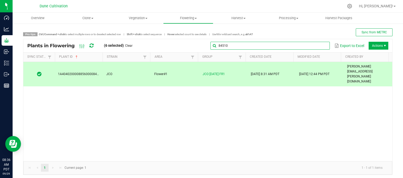
click at [321, 44] on global-search-input-ngx "84510" at bounding box center [270, 46] width 119 height 4
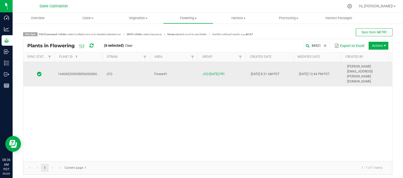
click at [126, 64] on td "JCO" at bounding box center [127, 74] width 48 height 24
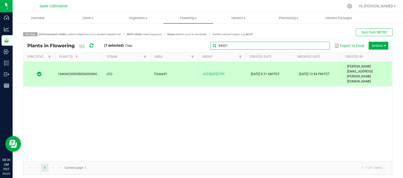
click at [319, 48] on input "84521" at bounding box center [270, 46] width 119 height 8
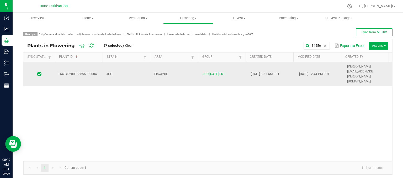
click at [178, 64] on td "Flower#1" at bounding box center [175, 74] width 48 height 24
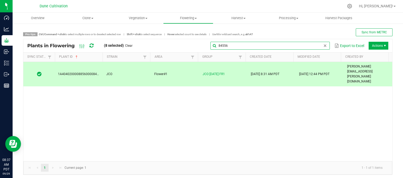
click at [320, 45] on global-search-input-ngx "84556" at bounding box center [270, 46] width 119 height 4
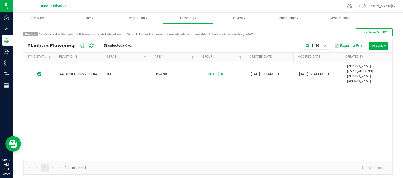
drag, startPoint x: 125, startPoint y: 72, endPoint x: 127, endPoint y: 69, distance: 4.4
click at [126, 71] on div "1A4040200008856000084461 JCO Flower#1 JCO [DATE] FR1 [DATE] 8:31 AM PDT [DATE] …" at bounding box center [207, 111] width 369 height 99
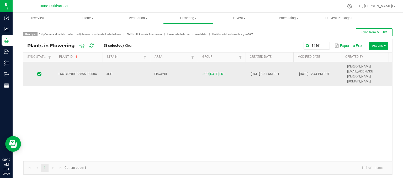
click at [127, 67] on td "JCO" at bounding box center [127, 74] width 48 height 24
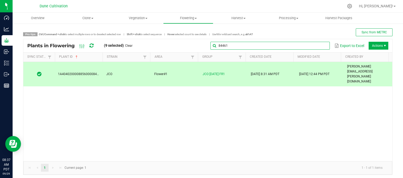
click at [319, 48] on input "84461" at bounding box center [270, 46] width 119 height 8
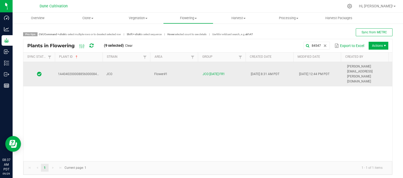
click at [118, 62] on td "JCO" at bounding box center [127, 74] width 48 height 24
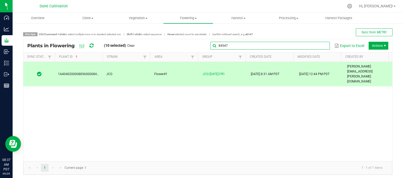
click at [321, 48] on input "84547" at bounding box center [270, 46] width 119 height 8
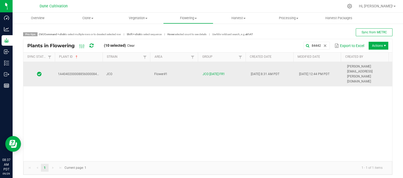
drag, startPoint x: 130, startPoint y: 72, endPoint x: 132, endPoint y: 70, distance: 3.2
click at [130, 72] on div "1A4040200008856000084442 JCO Flower#1 JCO [DATE] FR1 [DATE] 8:31 AM PDT [DATE] …" at bounding box center [207, 111] width 369 height 99
click at [178, 67] on td "Flower#1" at bounding box center [175, 74] width 48 height 24
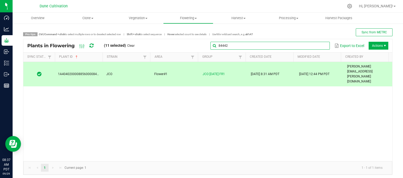
click at [319, 46] on global-search-input-ngx "84442" at bounding box center [270, 46] width 119 height 4
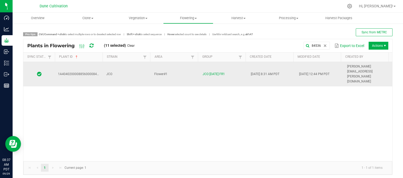
click at [124, 63] on td "JCO" at bounding box center [127, 74] width 48 height 24
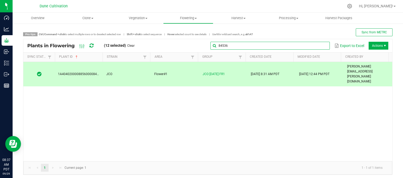
click at [321, 44] on global-search-input-ngx "84536" at bounding box center [270, 46] width 119 height 4
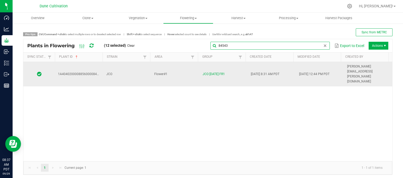
type input "84543"
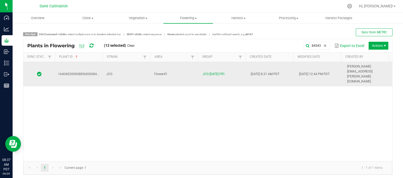
click at [131, 63] on td "JCO" at bounding box center [127, 74] width 48 height 24
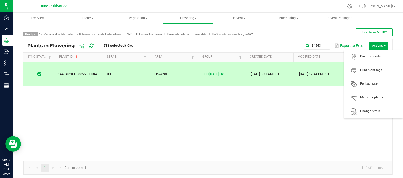
click at [370, 46] on span "Actions" at bounding box center [379, 46] width 20 height 8
click at [372, 55] on span "Destroy plants" at bounding box center [379, 56] width 39 height 4
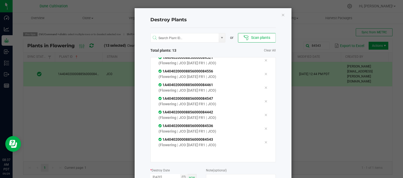
scroll to position [73, 0]
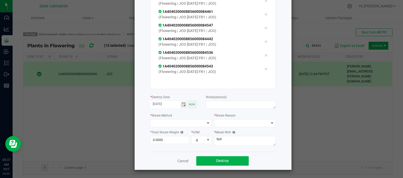
click at [183, 106] on span "Toggle calendar" at bounding box center [184, 104] width 4 height 4
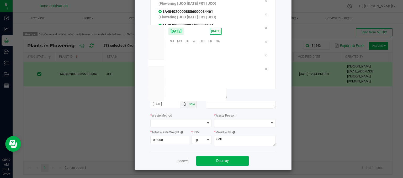
scroll to position [85146, 0]
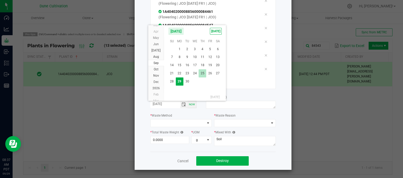
click at [199, 73] on span "25" at bounding box center [203, 73] width 8 height 8
type input "[DATE]"
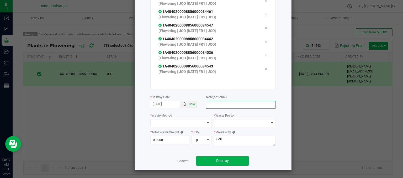
click at [220, 102] on textarea at bounding box center [241, 105] width 70 height 8
type textarea "unhealthy"
click at [185, 120] on span at bounding box center [178, 122] width 55 height 7
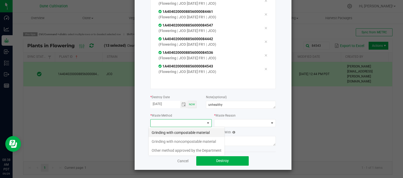
scroll to position [8, 62]
click at [178, 132] on li "Grinding with compostable material" at bounding box center [187, 132] width 76 height 9
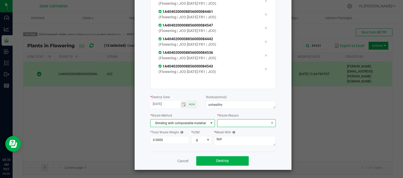
click at [221, 120] on span at bounding box center [243, 122] width 51 height 7
click at [220, 134] on li "Pruning" at bounding box center [243, 132] width 59 height 9
click at [169, 139] on input "0" at bounding box center [170, 139] width 39 height 7
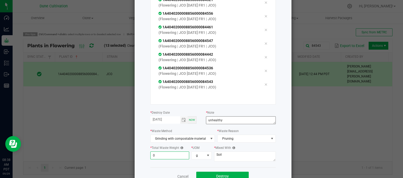
scroll to position [73, 0]
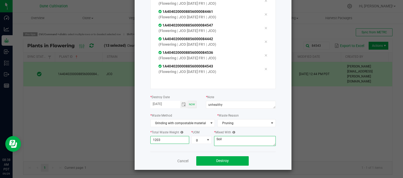
type input "1,203.0000"
click at [232, 137] on textarea "Soil" at bounding box center [245, 141] width 62 height 10
type textarea "S"
type textarea "wood chips"
click at [212, 161] on button "Destroy" at bounding box center [222, 160] width 52 height 9
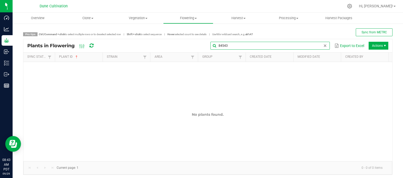
click at [323, 46] on input "84543" at bounding box center [270, 46] width 119 height 8
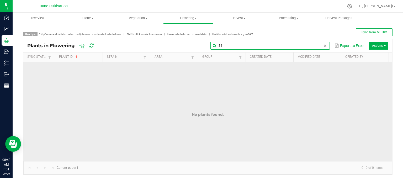
type input "8"
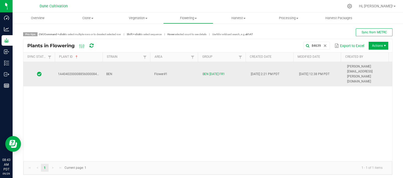
click at [113, 70] on td "BEN" at bounding box center [127, 74] width 48 height 24
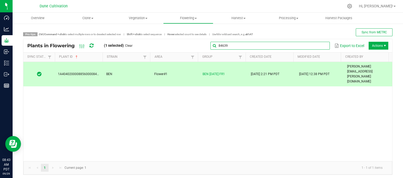
click at [317, 46] on input "84639" at bounding box center [270, 46] width 119 height 8
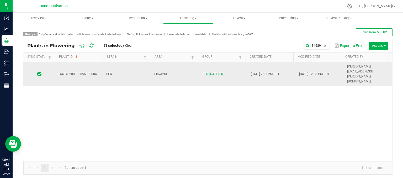
click at [125, 66] on td "BEN" at bounding box center [127, 74] width 48 height 24
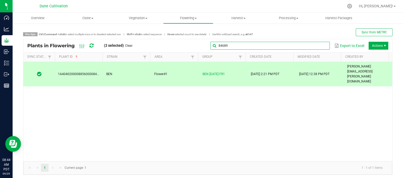
click at [320, 44] on global-search-input-ngx "84689" at bounding box center [270, 46] width 119 height 4
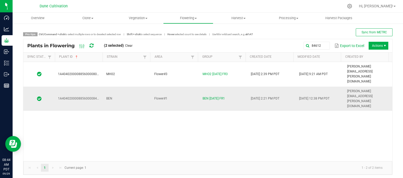
click at [122, 87] on td "BEN" at bounding box center [127, 99] width 48 height 24
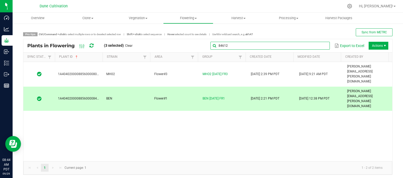
click at [319, 45] on global-search-input-ngx "84612" at bounding box center [270, 46] width 119 height 4
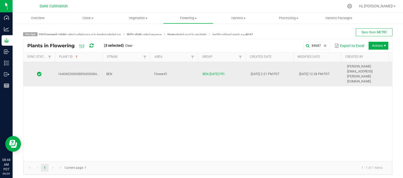
click at [146, 68] on td "BEN" at bounding box center [127, 74] width 48 height 24
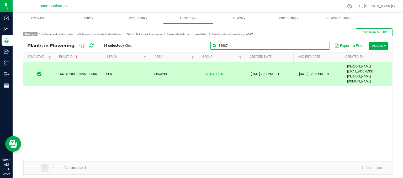
click at [321, 47] on global-search-input-ngx "84687" at bounding box center [270, 46] width 119 height 4
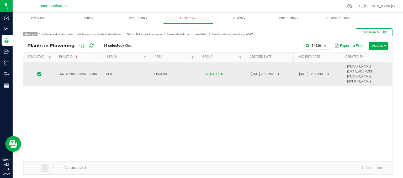
click at [127, 66] on td "BEN" at bounding box center [127, 74] width 48 height 24
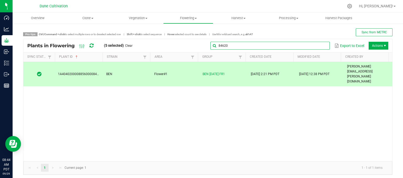
click at [322, 49] on input "84620" at bounding box center [270, 46] width 119 height 8
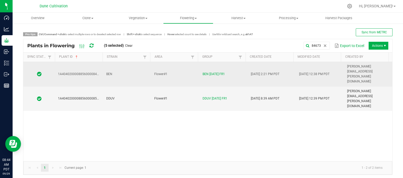
click at [121, 71] on td "BEN" at bounding box center [127, 74] width 48 height 25
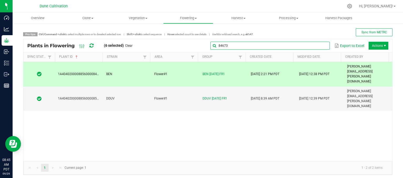
click at [323, 46] on input "84673" at bounding box center [270, 46] width 119 height 8
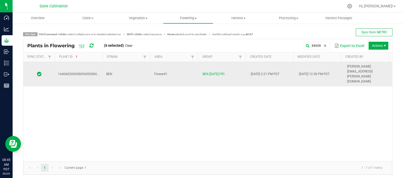
click at [129, 64] on td "BEN" at bounding box center [127, 74] width 48 height 24
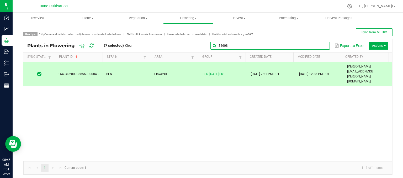
click at [316, 44] on input "84608" at bounding box center [270, 46] width 119 height 8
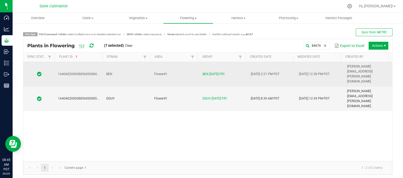
click at [168, 69] on td "Flower#1" at bounding box center [175, 74] width 48 height 25
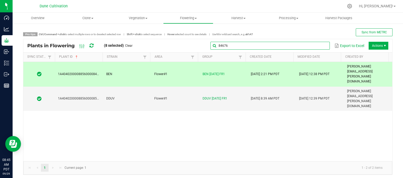
click at [313, 48] on input "84676" at bounding box center [270, 46] width 119 height 8
click at [291, 42] on input "84676" at bounding box center [270, 46] width 119 height 8
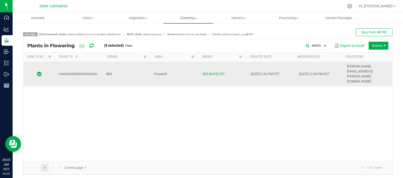
click at [136, 65] on td "BEN" at bounding box center [127, 74] width 48 height 24
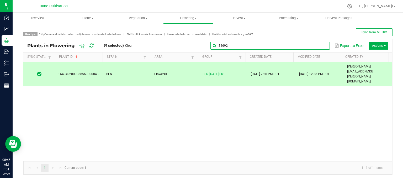
click at [322, 44] on global-search-input-ngx "84692" at bounding box center [270, 46] width 119 height 4
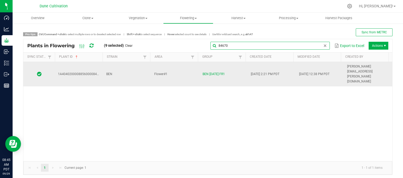
type input "84670"
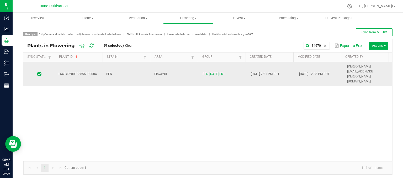
click at [129, 69] on td "BEN" at bounding box center [127, 74] width 48 height 24
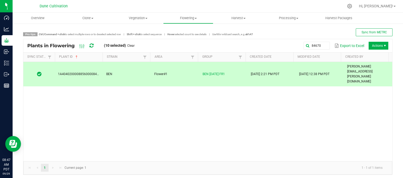
click at [377, 45] on span "Actions" at bounding box center [379, 46] width 20 height 8
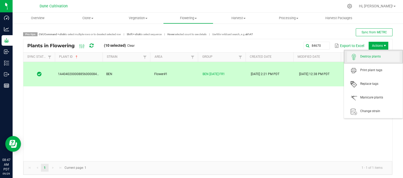
click at [368, 58] on span "Destroy plants" at bounding box center [379, 56] width 39 height 4
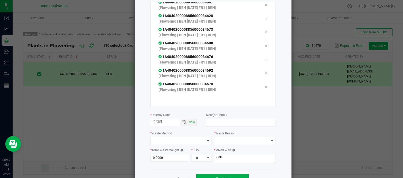
scroll to position [73, 0]
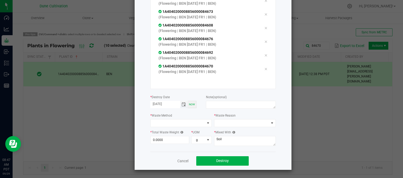
click at [183, 104] on span "Toggle calendar" at bounding box center [184, 104] width 4 height 4
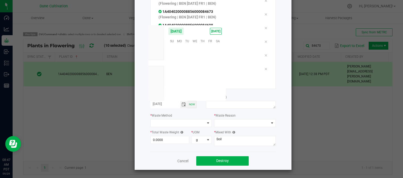
scroll to position [85146, 0]
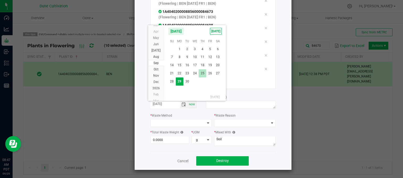
click at [203, 74] on span "25" at bounding box center [203, 73] width 8 height 8
type input "[DATE]"
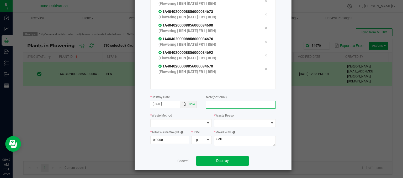
click at [226, 104] on textarea at bounding box center [241, 105] width 70 height 8
type textarea "unhealthy"
click at [193, 122] on span at bounding box center [178, 122] width 55 height 7
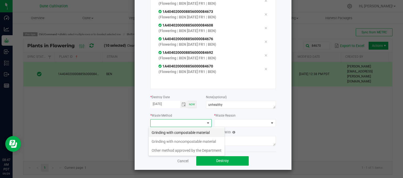
scroll to position [8, 62]
click at [189, 130] on li "Grinding with compostable material" at bounding box center [187, 132] width 76 height 9
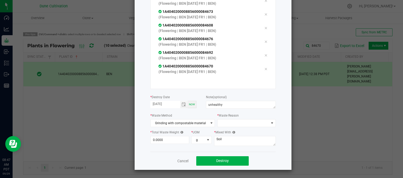
click at [213, 124] on div "* Waste Method Grinding with compostable material * Waste Reason" at bounding box center [212, 120] width 125 height 14
click at [219, 123] on span at bounding box center [243, 122] width 51 height 7
click at [218, 130] on li "Pruning" at bounding box center [243, 132] width 59 height 9
click at [163, 142] on input "0" at bounding box center [170, 139] width 39 height 7
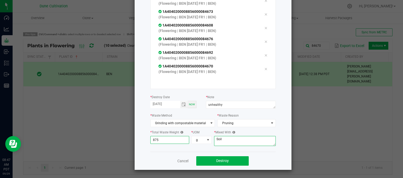
type input "875.0000"
click at [243, 137] on textarea "Soil" at bounding box center [245, 141] width 62 height 10
type textarea "S"
type textarea "wood chips"
click at [228, 157] on button "Destroy" at bounding box center [222, 160] width 52 height 9
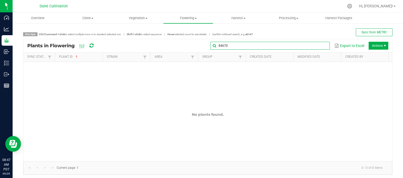
click at [316, 46] on input "84670" at bounding box center [270, 46] width 119 height 8
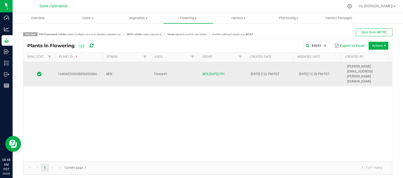
click at [182, 65] on td "Flower#1" at bounding box center [175, 74] width 48 height 24
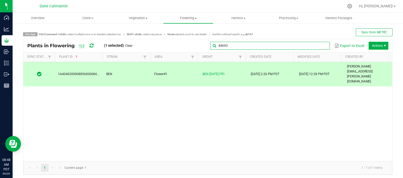
click at [323, 46] on input "84693" at bounding box center [270, 46] width 119 height 8
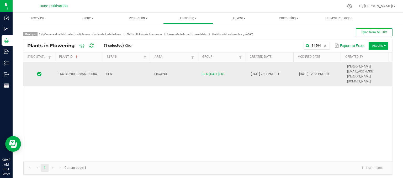
click at [121, 69] on td "BEN" at bounding box center [127, 74] width 48 height 24
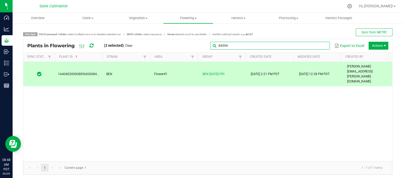
click at [319, 47] on global-search-input-ngx "84594" at bounding box center [270, 46] width 119 height 4
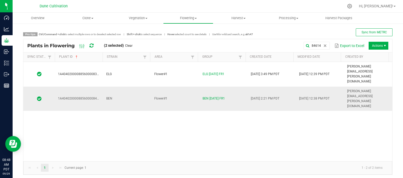
click at [123, 87] on td "BEN" at bounding box center [127, 99] width 48 height 24
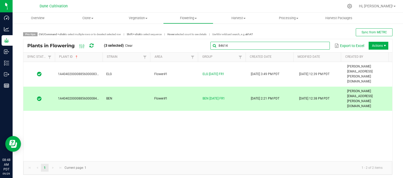
click at [319, 45] on global-search-input-ngx "84614" at bounding box center [270, 46] width 119 height 4
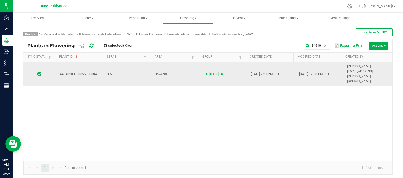
click at [126, 65] on td "BEN" at bounding box center [127, 74] width 48 height 24
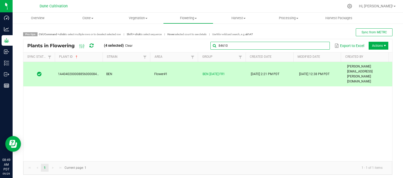
drag, startPoint x: 317, startPoint y: 44, endPoint x: 312, endPoint y: 43, distance: 5.4
click at [317, 44] on input "84610" at bounding box center [270, 46] width 119 height 8
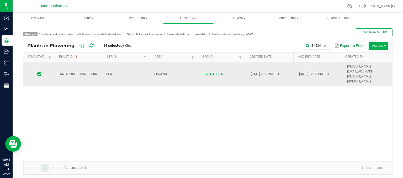
click at [132, 64] on td "BEN" at bounding box center [127, 74] width 48 height 24
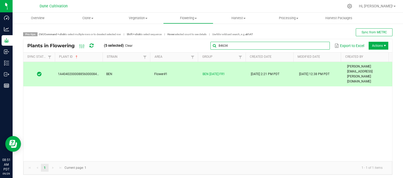
click at [318, 48] on input "84634" at bounding box center [270, 46] width 119 height 8
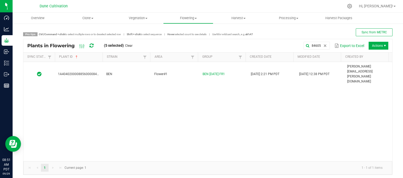
click at [143, 73] on div "1A4040200008856000084605 [PERSON_NAME]#1 [PERSON_NAME] [DATE] FR1 [DATE] 2:21 P…" at bounding box center [207, 111] width 369 height 99
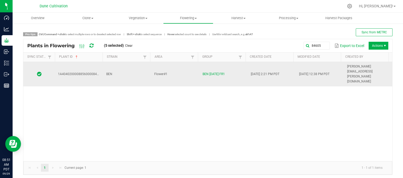
click at [139, 67] on td "BEN" at bounding box center [127, 74] width 48 height 24
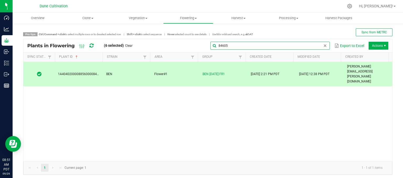
click at [321, 45] on global-search-input-ngx "84605" at bounding box center [270, 46] width 119 height 4
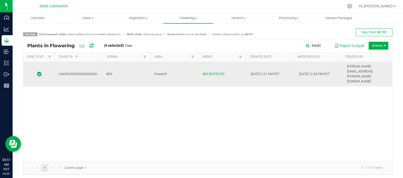
click at [128, 66] on td "BEN" at bounding box center [127, 74] width 48 height 24
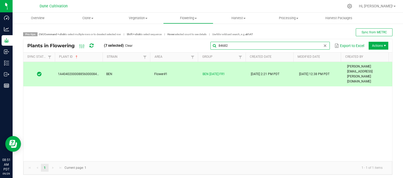
click at [316, 45] on input "84682" at bounding box center [270, 46] width 119 height 8
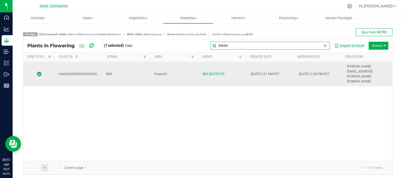
type input "84684"
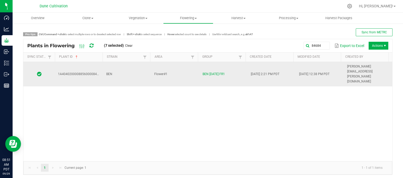
click at [184, 70] on td "Flower#1" at bounding box center [175, 74] width 48 height 24
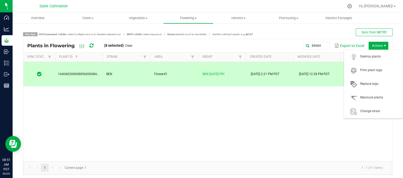
click at [377, 47] on span "Actions" at bounding box center [379, 46] width 20 height 8
click at [372, 57] on span "Destroy plants" at bounding box center [379, 56] width 39 height 4
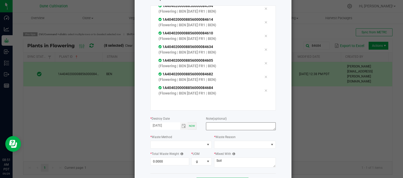
scroll to position [73, 0]
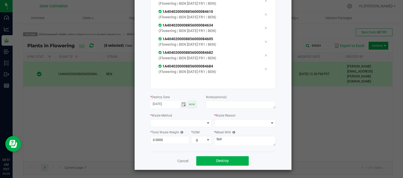
click at [182, 102] on span "Toggle calendar" at bounding box center [184, 104] width 4 height 4
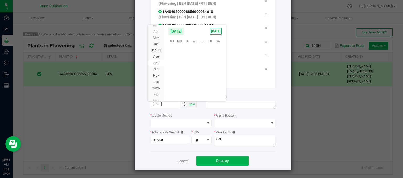
scroll to position [85146, 0]
click at [204, 74] on span "25" at bounding box center [203, 73] width 8 height 8
type input "[DATE]"
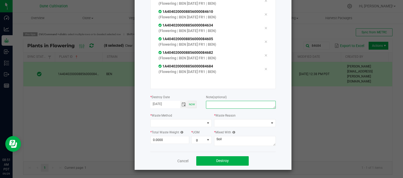
click at [225, 105] on textarea at bounding box center [241, 105] width 70 height 8
type textarea "unhealthy"
click at [164, 125] on span at bounding box center [178, 122] width 55 height 7
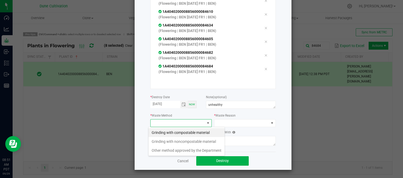
scroll to position [8, 62]
click at [173, 132] on li "Grinding with compostable material" at bounding box center [187, 132] width 76 height 9
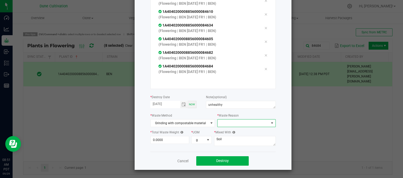
click at [232, 123] on span at bounding box center [243, 122] width 51 height 7
click at [228, 129] on li "Pruning" at bounding box center [243, 132] width 59 height 9
click at [184, 140] on input "0" at bounding box center [170, 139] width 39 height 7
type input "8"
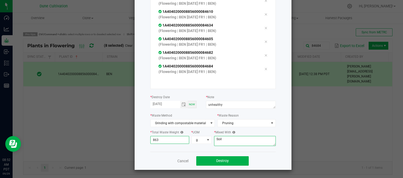
type input "863.0000"
click at [230, 137] on textarea "Soil" at bounding box center [245, 141] width 62 height 10
type textarea "S"
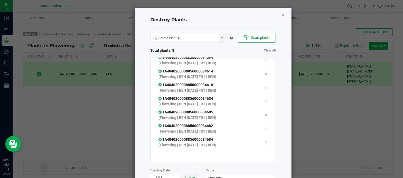
scroll to position [73, 0]
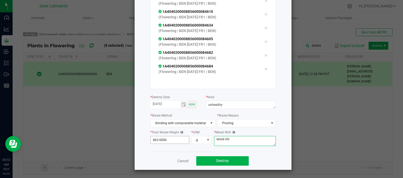
type textarea "wood chi"
click at [174, 142] on input "863" at bounding box center [170, 139] width 39 height 7
type input "801.0000"
click at [232, 141] on textarea "wood chi" at bounding box center [245, 141] width 62 height 10
type textarea "wood chips"
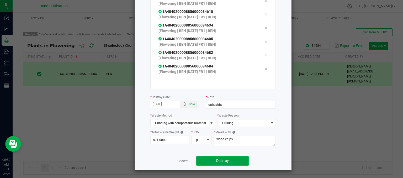
click at [224, 160] on span "Destroy" at bounding box center [222, 161] width 13 height 4
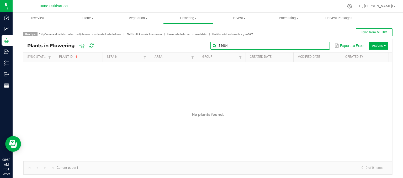
click at [315, 46] on input "84684" at bounding box center [270, 46] width 119 height 8
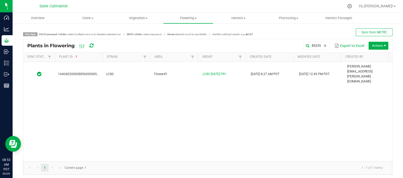
click at [135, 72] on div "1A4040200008856000085235 LC80 Flower#1 LC80 [DATE] FR1 [DATE] 8:27 AM PDT [DATE…" at bounding box center [207, 111] width 369 height 99
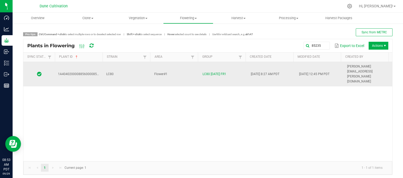
click at [135, 67] on td "LC80" at bounding box center [127, 74] width 48 height 24
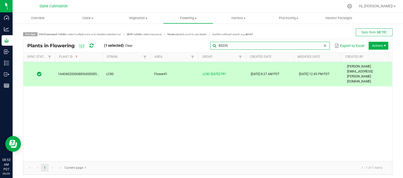
click at [321, 45] on global-search-input-ngx "85235" at bounding box center [270, 46] width 119 height 4
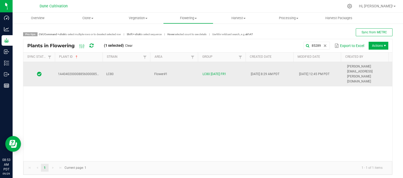
click at [176, 64] on td "Flower#1" at bounding box center [175, 74] width 48 height 24
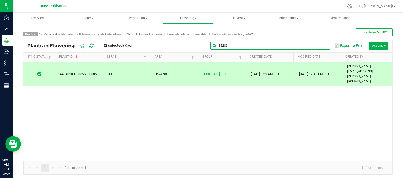
click at [318, 44] on input "85289" at bounding box center [270, 46] width 119 height 8
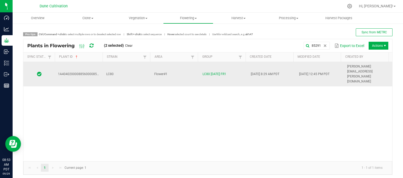
click at [138, 66] on td "LC80" at bounding box center [127, 74] width 48 height 24
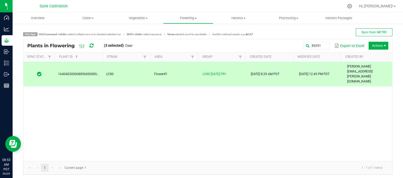
click at [326, 45] on div "85291 Export to Excel Actions" at bounding box center [262, 45] width 252 height 9
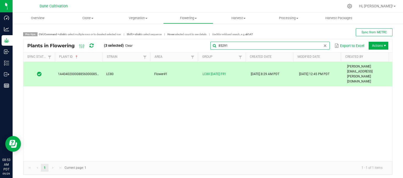
click at [323, 45] on input "85291" at bounding box center [270, 46] width 119 height 8
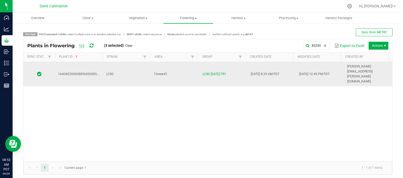
click at [120, 69] on td "LC80" at bounding box center [127, 74] width 48 height 24
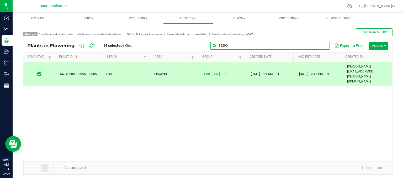
click at [317, 43] on input "85290" at bounding box center [270, 46] width 119 height 8
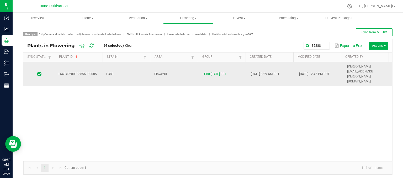
drag, startPoint x: 168, startPoint y: 66, endPoint x: 165, endPoint y: 65, distance: 3.9
click at [167, 65] on td "Flower#1" at bounding box center [175, 74] width 48 height 24
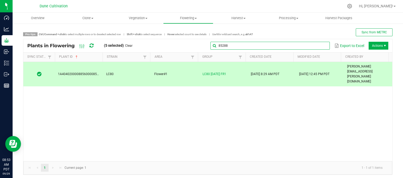
click at [317, 45] on input "85288" at bounding box center [270, 46] width 119 height 8
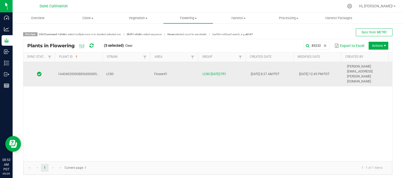
click at [130, 65] on td "LC80" at bounding box center [127, 74] width 48 height 24
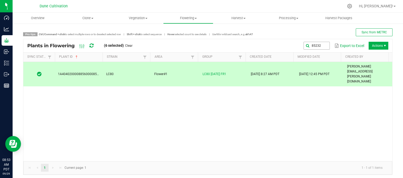
click at [323, 49] on div "85232 Export to Excel Actions" at bounding box center [262, 45] width 252 height 9
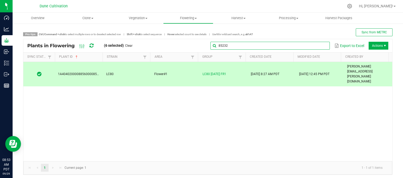
click at [322, 46] on global-search-input-ngx "85232" at bounding box center [270, 46] width 119 height 4
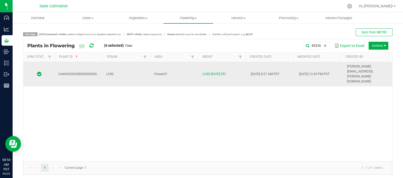
click at [130, 66] on td "LC80" at bounding box center [127, 74] width 48 height 24
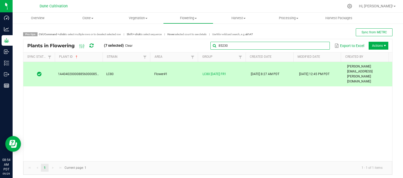
click at [316, 49] on input "85230" at bounding box center [270, 46] width 119 height 8
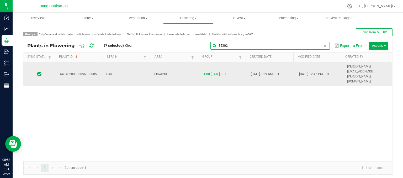
type input "85302"
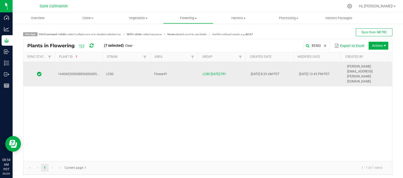
click at [181, 62] on td "Flower#1" at bounding box center [175, 74] width 48 height 24
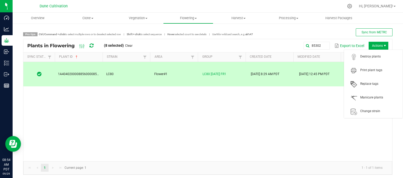
click at [374, 43] on span "Actions" at bounding box center [379, 46] width 20 height 8
click at [367, 58] on span "Destroy plants" at bounding box center [379, 56] width 39 height 4
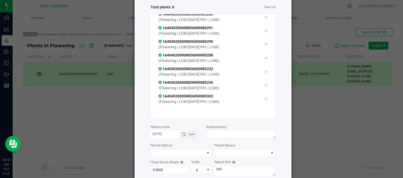
scroll to position [73, 0]
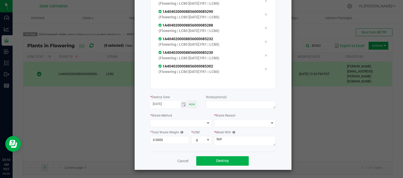
click at [181, 106] on span "Toggle calendar" at bounding box center [184, 104] width 8 height 7
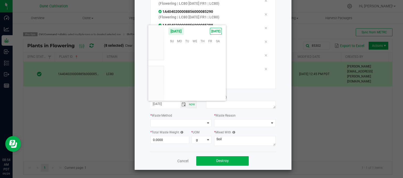
scroll to position [85146, 0]
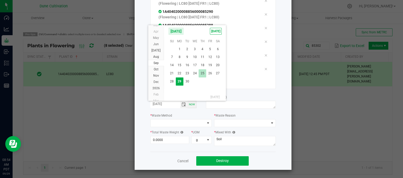
click at [202, 74] on span "25" at bounding box center [203, 73] width 8 height 8
type input "[DATE]"
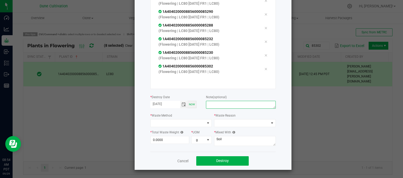
click at [218, 102] on textarea at bounding box center [241, 105] width 70 height 8
type textarea "unhealthy"
click at [186, 124] on span at bounding box center [178, 122] width 55 height 7
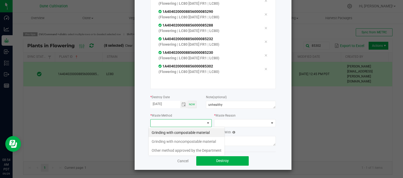
scroll to position [8, 62]
click at [185, 133] on li "Grinding with compostable material" at bounding box center [187, 132] width 76 height 9
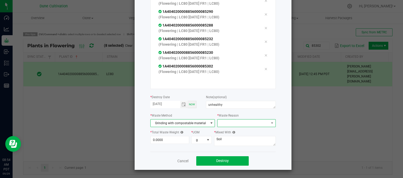
click at [228, 124] on span at bounding box center [243, 122] width 51 height 7
click at [227, 133] on li "Pruning" at bounding box center [243, 132] width 59 height 9
click at [171, 139] on input "0" at bounding box center [170, 139] width 39 height 7
type input "746.0000"
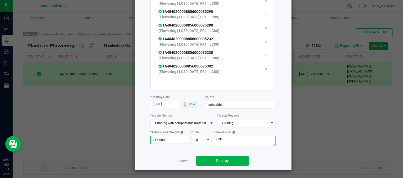
click at [225, 143] on textarea "Soil" at bounding box center [245, 141] width 62 height 10
type textarea "S"
type textarea "wood chips"
click at [210, 159] on button "Destroy" at bounding box center [222, 160] width 52 height 9
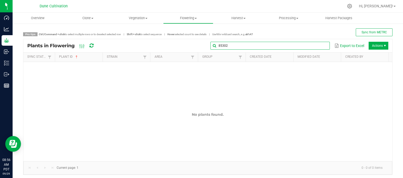
click at [316, 46] on input "85302" at bounding box center [270, 46] width 119 height 8
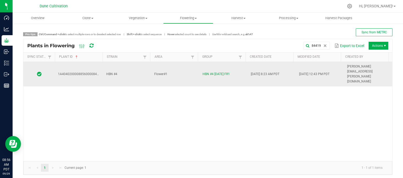
click at [134, 63] on td "HBN #4" at bounding box center [127, 74] width 48 height 24
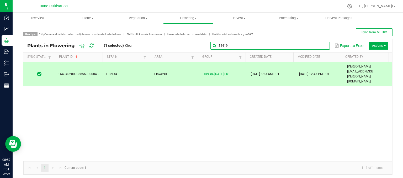
click at [317, 44] on input "84419" at bounding box center [270, 46] width 119 height 8
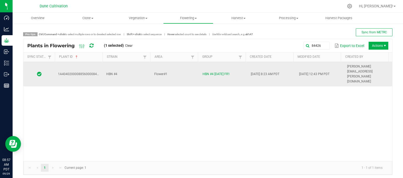
click at [185, 69] on td "Flower#1" at bounding box center [175, 74] width 48 height 24
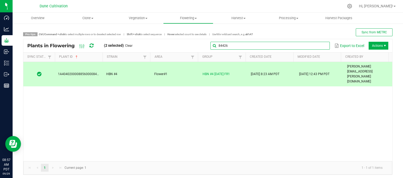
click at [317, 46] on input "84426" at bounding box center [270, 46] width 119 height 8
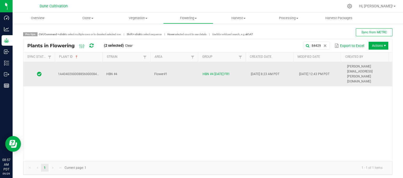
click at [124, 70] on td "HBN #4" at bounding box center [127, 74] width 48 height 24
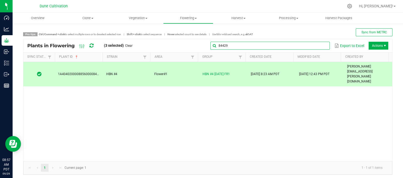
click at [321, 44] on global-search-input-ngx "84429" at bounding box center [270, 46] width 119 height 4
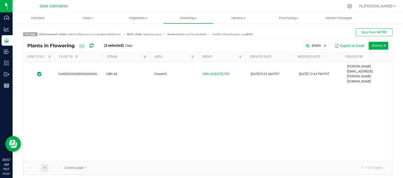
drag, startPoint x: 132, startPoint y: 67, endPoint x: 134, endPoint y: 60, distance: 7.1
click at [130, 66] on td "HBN #4" at bounding box center [127, 74] width 48 height 24
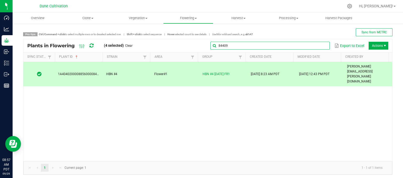
click at [318, 44] on global-search-input-ngx "84409" at bounding box center [270, 46] width 119 height 4
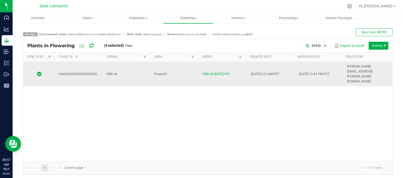
click at [123, 68] on td "HBN #4" at bounding box center [127, 74] width 48 height 24
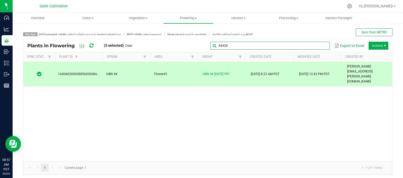
click at [319, 43] on input "84428" at bounding box center [270, 46] width 119 height 8
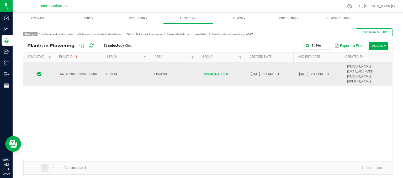
click at [123, 69] on td "HBN #4" at bounding box center [127, 74] width 48 height 24
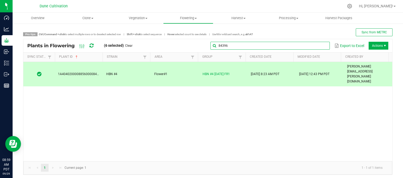
click at [311, 49] on input "84396" at bounding box center [270, 46] width 119 height 8
click at [298, 45] on input "84396" at bounding box center [270, 46] width 119 height 8
drag, startPoint x: 297, startPoint y: 44, endPoint x: 234, endPoint y: 43, distance: 62.7
click at [235, 43] on input "84396" at bounding box center [270, 46] width 119 height 8
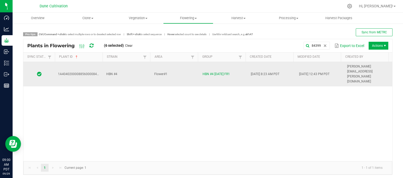
drag, startPoint x: 126, startPoint y: 67, endPoint x: 127, endPoint y: 64, distance: 3.8
click at [127, 64] on td "HBN #4" at bounding box center [127, 74] width 48 height 24
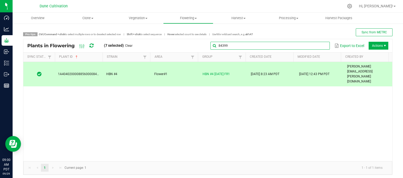
click at [320, 48] on global-search-input-ngx "84399" at bounding box center [270, 46] width 119 height 4
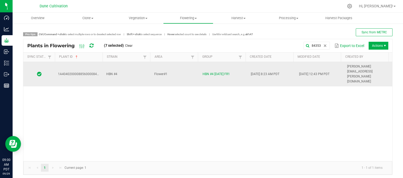
click at [127, 66] on td "HBN #4" at bounding box center [127, 74] width 48 height 24
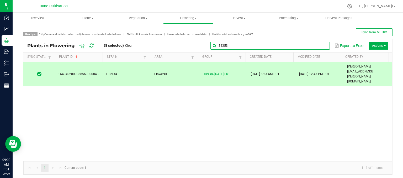
click at [318, 49] on input "84353" at bounding box center [270, 46] width 119 height 8
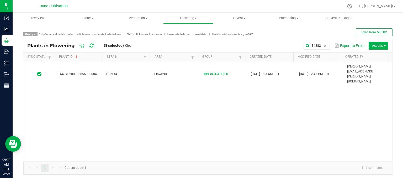
click at [136, 72] on div "1A4040200008856000084382 HBN #4 Flower#1 HBN #4 [DATE] FR1 [DATE] 8:23 AM PDT […" at bounding box center [207, 111] width 369 height 99
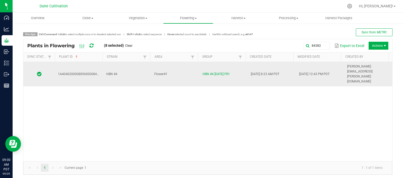
drag, startPoint x: 145, startPoint y: 71, endPoint x: 142, endPoint y: 69, distance: 3.6
click at [143, 70] on td "HBN #4" at bounding box center [127, 74] width 48 height 24
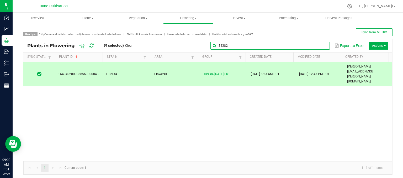
click at [319, 46] on global-search-input-ngx "84382" at bounding box center [270, 46] width 119 height 4
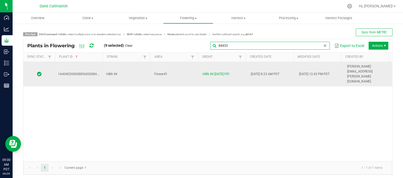
type input "84433"
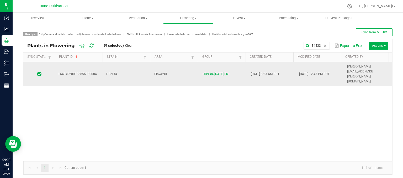
click at [117, 70] on td "HBN #4" at bounding box center [127, 74] width 48 height 24
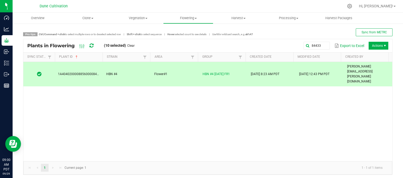
click at [374, 47] on span "Actions" at bounding box center [379, 46] width 20 height 8
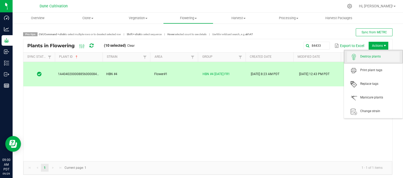
click at [369, 59] on span "Destroy plants" at bounding box center [373, 56] width 52 height 10
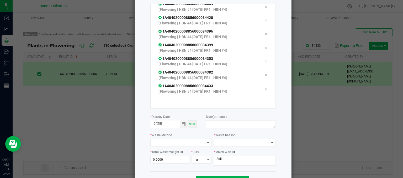
scroll to position [73, 0]
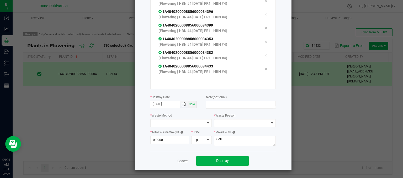
click at [182, 104] on span "Toggle calendar" at bounding box center [184, 104] width 4 height 4
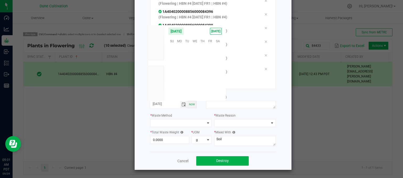
scroll to position [85146, 0]
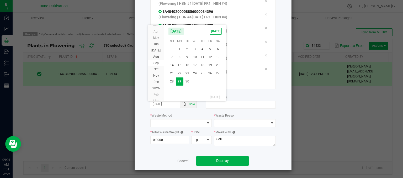
click at [204, 75] on span "25" at bounding box center [203, 73] width 8 height 8
type input "[DATE]"
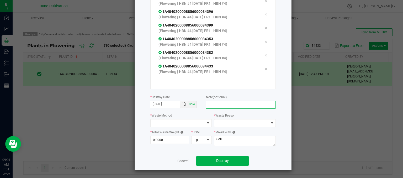
click at [224, 103] on textarea at bounding box center [241, 105] width 70 height 8
type textarea "unhealthy"
click at [185, 123] on span at bounding box center [178, 122] width 55 height 7
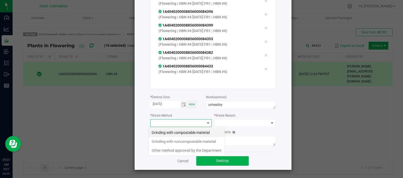
scroll to position [8, 62]
click at [179, 133] on li "Grinding with compostable material" at bounding box center [187, 132] width 76 height 9
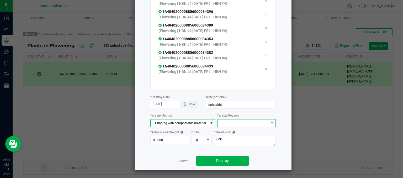
click at [236, 126] on span at bounding box center [243, 122] width 51 height 7
click at [228, 132] on li "Pruning" at bounding box center [243, 132] width 59 height 9
click at [166, 136] on div "* Total Waste Weight 0.0000" at bounding box center [170, 136] width 41 height 14
click at [167, 138] on input "0" at bounding box center [170, 139] width 39 height 7
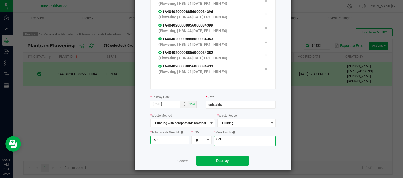
type input "924.0000"
click at [233, 138] on textarea "Soil" at bounding box center [245, 141] width 62 height 10
type textarea "S"
type textarea "wood chips"
click at [197, 160] on button "Destroy" at bounding box center [222, 160] width 52 height 9
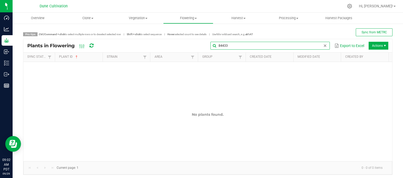
click at [319, 46] on global-search-input-ngx "84433" at bounding box center [270, 46] width 119 height 4
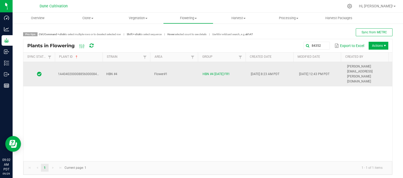
click at [121, 64] on td "HBN #4" at bounding box center [127, 74] width 48 height 24
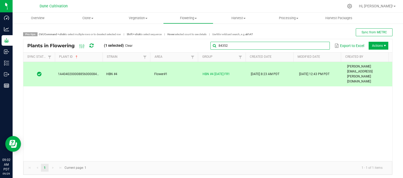
click at [320, 46] on global-search-input-ngx "84352" at bounding box center [270, 46] width 119 height 4
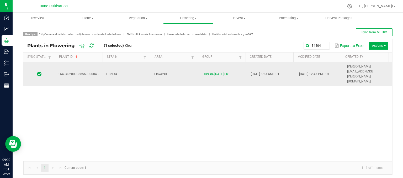
click at [114, 72] on span "HBN #4" at bounding box center [111, 74] width 11 height 4
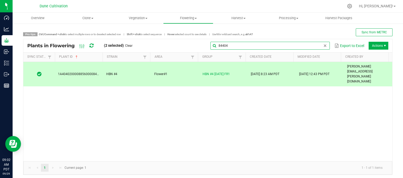
click at [316, 45] on input "84404" at bounding box center [270, 46] width 119 height 8
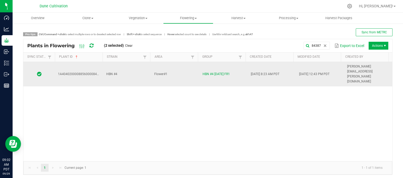
click at [174, 62] on td "Flower#1" at bounding box center [175, 74] width 48 height 24
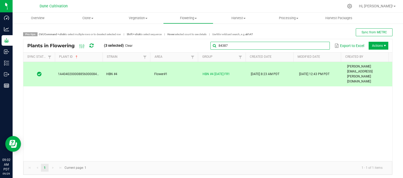
click at [321, 45] on global-search-input-ngx "84387" at bounding box center [270, 46] width 119 height 4
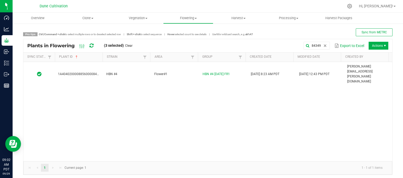
click at [179, 71] on div "1A4040200008856000084349 HBN #4 Flower#1 HBN #4 [DATE] FR1 [DATE] 8:23 AM PDT […" at bounding box center [207, 111] width 369 height 99
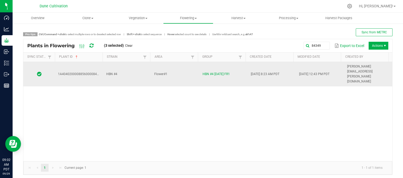
click at [180, 71] on td "Flower#1" at bounding box center [175, 74] width 48 height 24
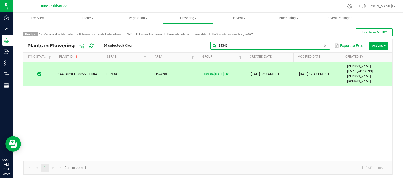
click at [318, 45] on input "84349" at bounding box center [270, 46] width 119 height 8
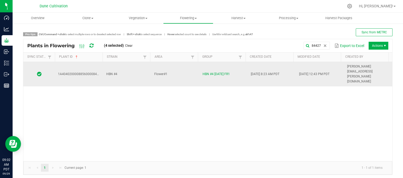
click at [167, 70] on td "Flower#1" at bounding box center [175, 74] width 48 height 24
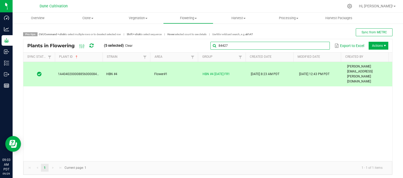
click at [315, 43] on input "84427" at bounding box center [270, 46] width 119 height 8
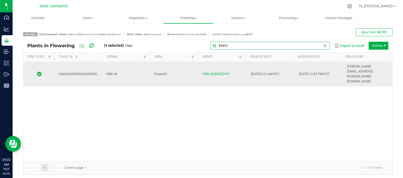
type input "84403"
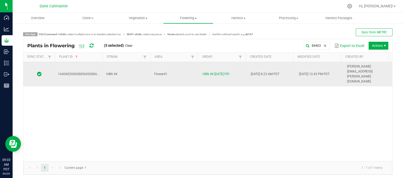
click at [132, 65] on td "HBN #4" at bounding box center [127, 74] width 48 height 24
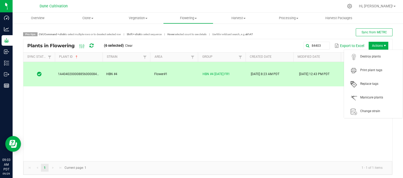
click at [369, 45] on span "Actions" at bounding box center [379, 46] width 20 height 8
click at [369, 57] on span "Destroy plants" at bounding box center [379, 56] width 39 height 4
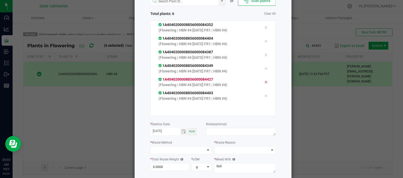
scroll to position [64, 0]
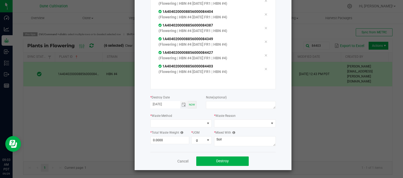
click at [184, 102] on span "Toggle calendar" at bounding box center [184, 104] width 8 height 7
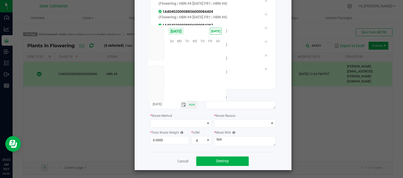
scroll to position [85146, 0]
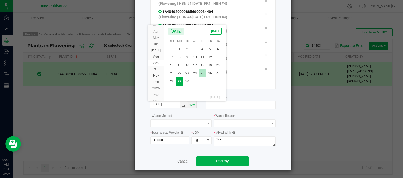
click at [204, 72] on span "25" at bounding box center [203, 73] width 8 height 8
type input "[DATE]"
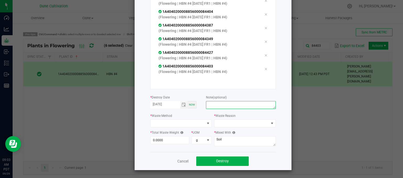
click at [216, 104] on textarea at bounding box center [241, 105] width 70 height 8
type textarea "unhealthy"
click at [182, 120] on span at bounding box center [178, 123] width 55 height 7
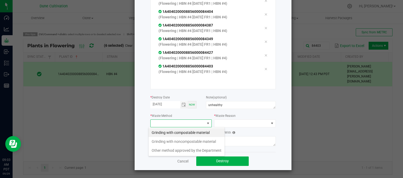
scroll to position [8, 62]
click at [179, 134] on li "Grinding with compostable material" at bounding box center [187, 132] width 76 height 9
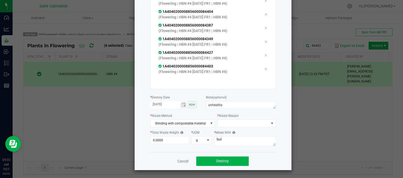
drag, startPoint x: 235, startPoint y: 115, endPoint x: 230, endPoint y: 122, distance: 8.0
click at [234, 116] on label "* Waste Reason" at bounding box center [228, 115] width 22 height 5
click at [230, 122] on span at bounding box center [243, 123] width 51 height 7
click at [222, 132] on li "Pruning" at bounding box center [243, 132] width 59 height 9
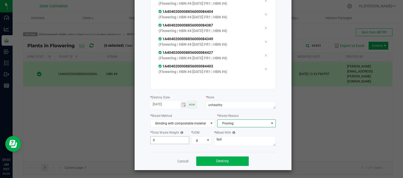
click at [167, 140] on input "0" at bounding box center [170, 139] width 39 height 7
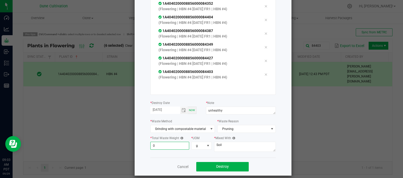
scroll to position [64, 0]
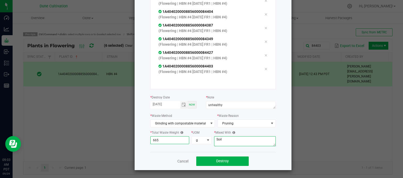
type input "665.0000"
click at [238, 139] on textarea "Soil" at bounding box center [245, 141] width 62 height 10
type textarea "S"
type textarea "wood chips"
click at [212, 159] on button "Destroy" at bounding box center [222, 160] width 52 height 9
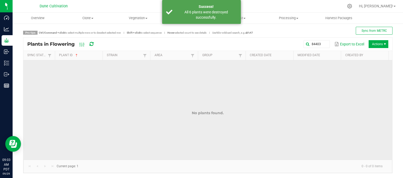
scroll to position [2, 0]
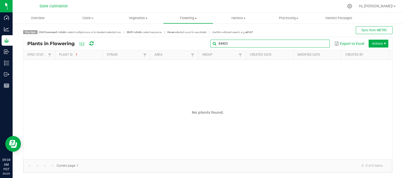
click at [316, 45] on input "84403" at bounding box center [270, 44] width 119 height 8
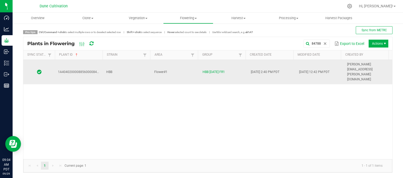
click at [135, 66] on td "HBB" at bounding box center [127, 72] width 48 height 24
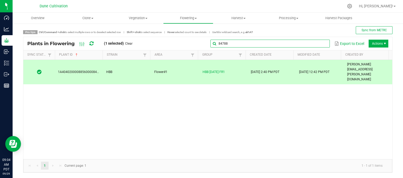
click at [321, 44] on global-search-input-ngx "84788" at bounding box center [270, 44] width 119 height 4
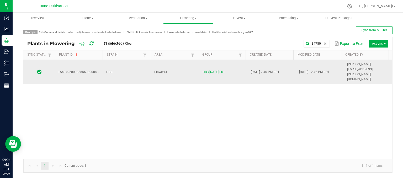
click at [133, 65] on td "HBB" at bounding box center [127, 72] width 48 height 24
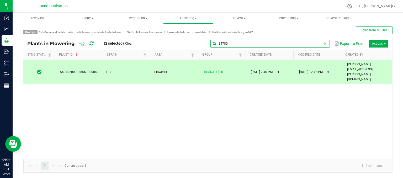
click at [323, 40] on input "84780" at bounding box center [270, 44] width 119 height 8
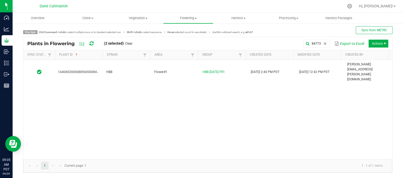
click at [138, 69] on div "1A4040200008856000084773 HBB Flower#1 HBB [DATE] FR1 [DATE] 2:40 PM PDT [DATE] …" at bounding box center [207, 109] width 369 height 99
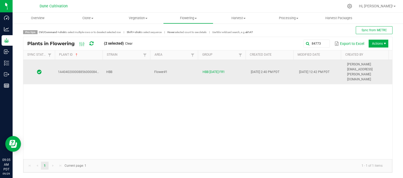
click at [144, 64] on td "HBB" at bounding box center [127, 72] width 48 height 24
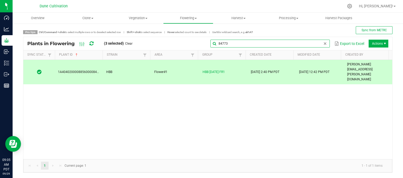
click at [316, 44] on input "84773" at bounding box center [270, 44] width 119 height 8
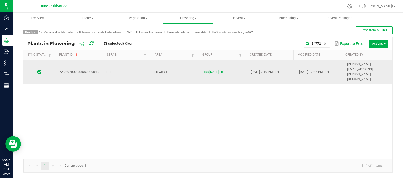
click at [128, 64] on td "HBB" at bounding box center [127, 72] width 48 height 24
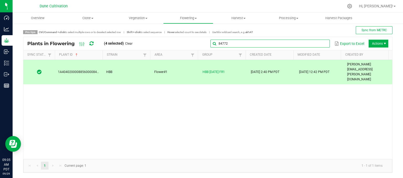
click at [321, 44] on global-search-input-ngx "84772" at bounding box center [270, 44] width 119 height 4
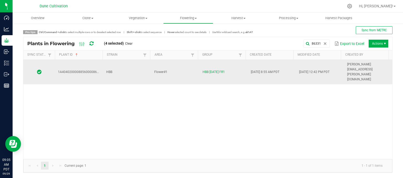
click at [141, 62] on td "HBB" at bounding box center [127, 72] width 48 height 24
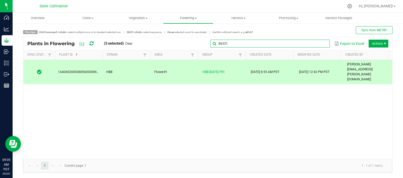
click at [318, 43] on input "86331" at bounding box center [270, 44] width 119 height 8
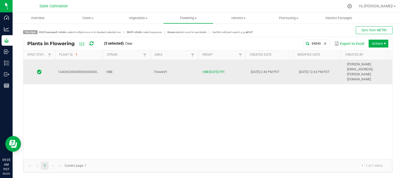
click at [176, 67] on td "Flower#1" at bounding box center [175, 72] width 48 height 24
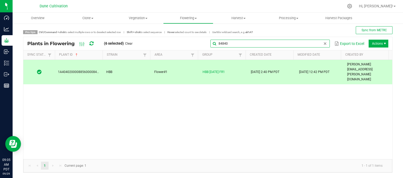
click at [317, 41] on input "84840" at bounding box center [270, 44] width 119 height 8
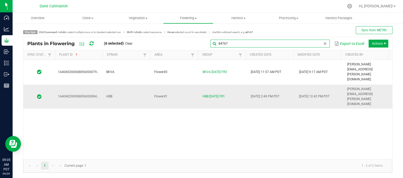
type input "84767"
click at [122, 85] on td "HBB" at bounding box center [127, 97] width 48 height 24
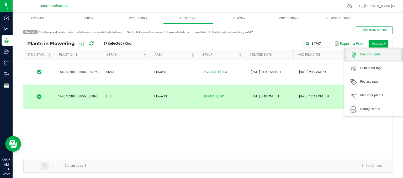
click at [374, 54] on span "Destroy plants" at bounding box center [379, 54] width 39 height 4
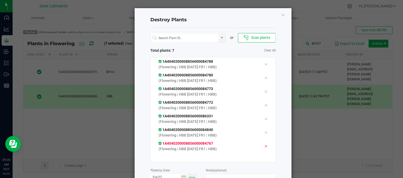
click at [264, 148] on icon at bounding box center [265, 146] width 3 height 4
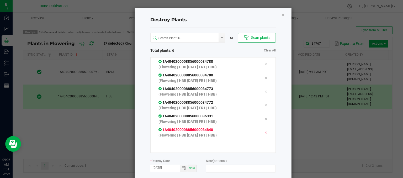
click at [264, 135] on icon at bounding box center [265, 132] width 3 height 4
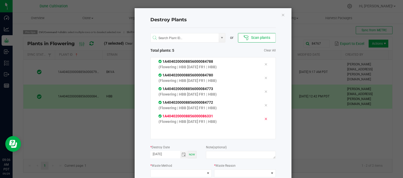
click at [264, 120] on icon at bounding box center [265, 119] width 3 height 4
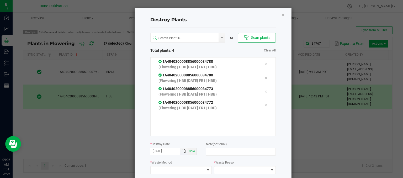
click at [182, 150] on span "Toggle calendar" at bounding box center [184, 151] width 4 height 4
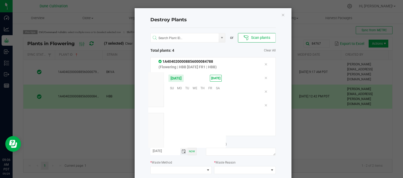
scroll to position [85146, 0]
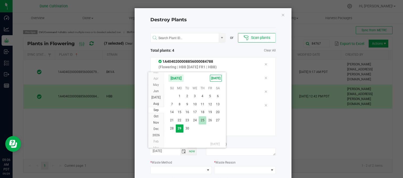
click at [203, 120] on span "25" at bounding box center [203, 120] width 8 height 8
type input "[DATE]"
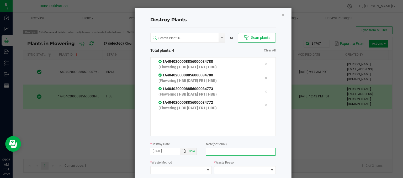
click at [209, 148] on textarea at bounding box center [241, 152] width 70 height 8
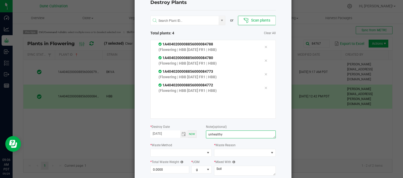
scroll to position [47, 0]
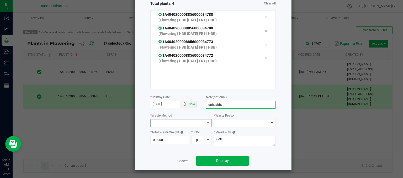
type textarea "unhealthy"
click at [180, 124] on span at bounding box center [178, 122] width 55 height 7
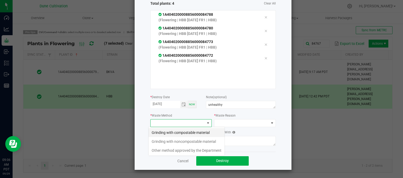
scroll to position [8, 62]
click at [178, 129] on li "Grinding with compostable material" at bounding box center [187, 132] width 76 height 9
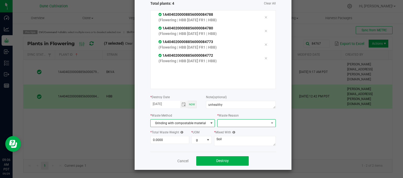
click at [218, 125] on span at bounding box center [243, 122] width 51 height 7
click at [222, 128] on li "Pruning" at bounding box center [243, 132] width 59 height 9
type input "394.0000"
click at [228, 137] on textarea "Soil" at bounding box center [245, 141] width 62 height 10
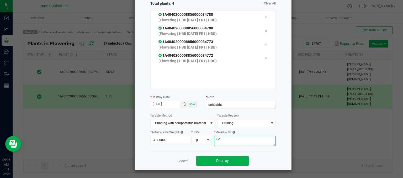
type textarea "S"
type textarea "wood chips"
click at [223, 161] on span "Destroy" at bounding box center [222, 161] width 13 height 4
